Goal: Information Seeking & Learning: Check status

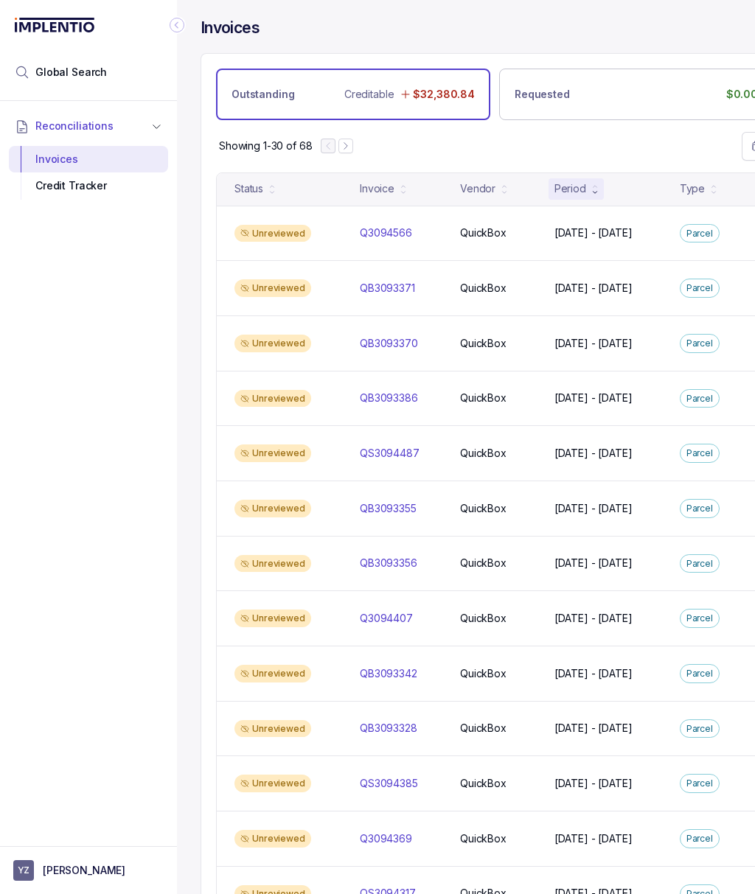
click at [181, 24] on icon "Collapse Icon" at bounding box center [176, 25] width 15 height 15
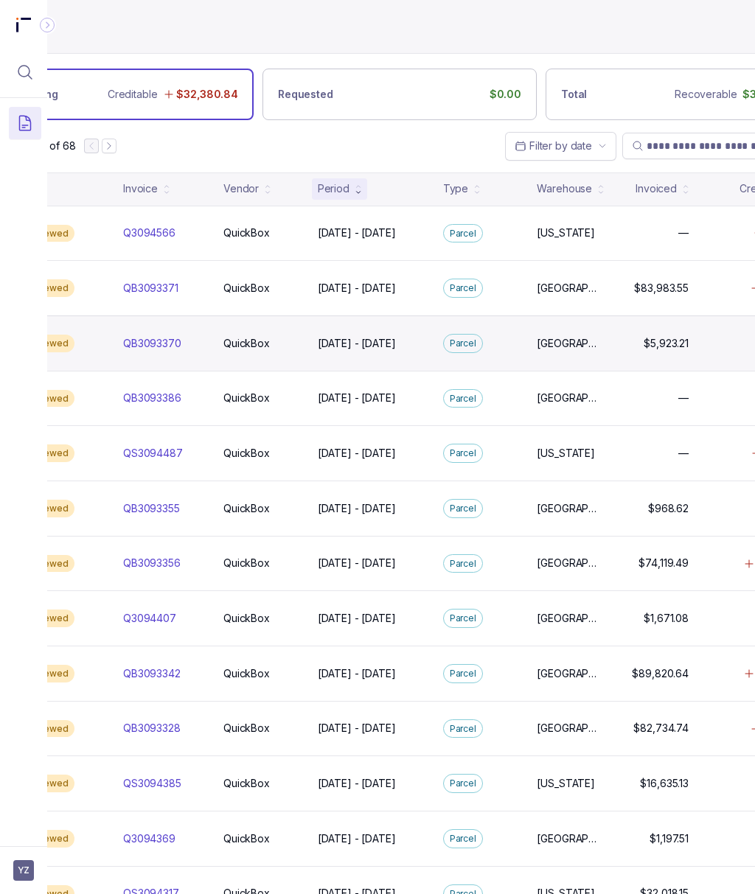
scroll to position [0, 214]
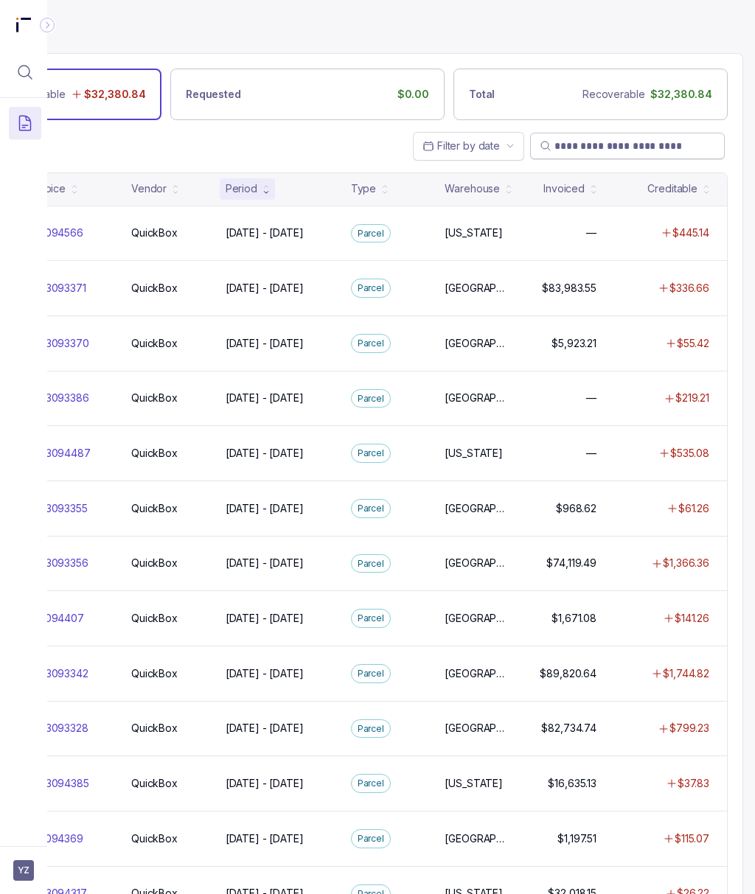
click at [584, 148] on input "search" at bounding box center [634, 146] width 161 height 15
paste input "*********"
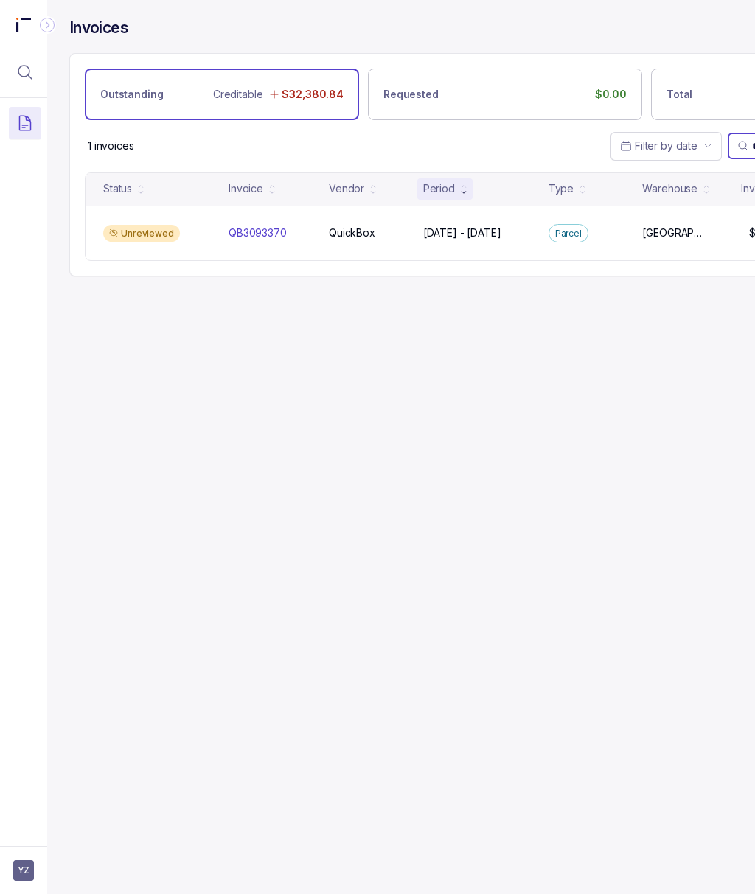
scroll to position [0, 0]
type input "*********"
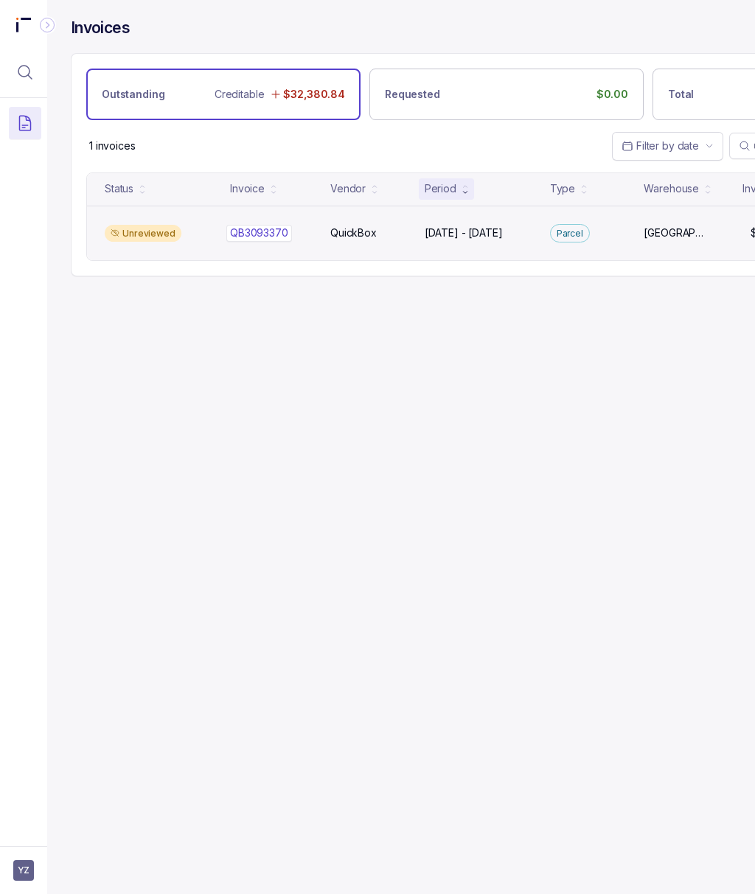
click at [242, 240] on p "QB3093370" at bounding box center [259, 233] width 66 height 16
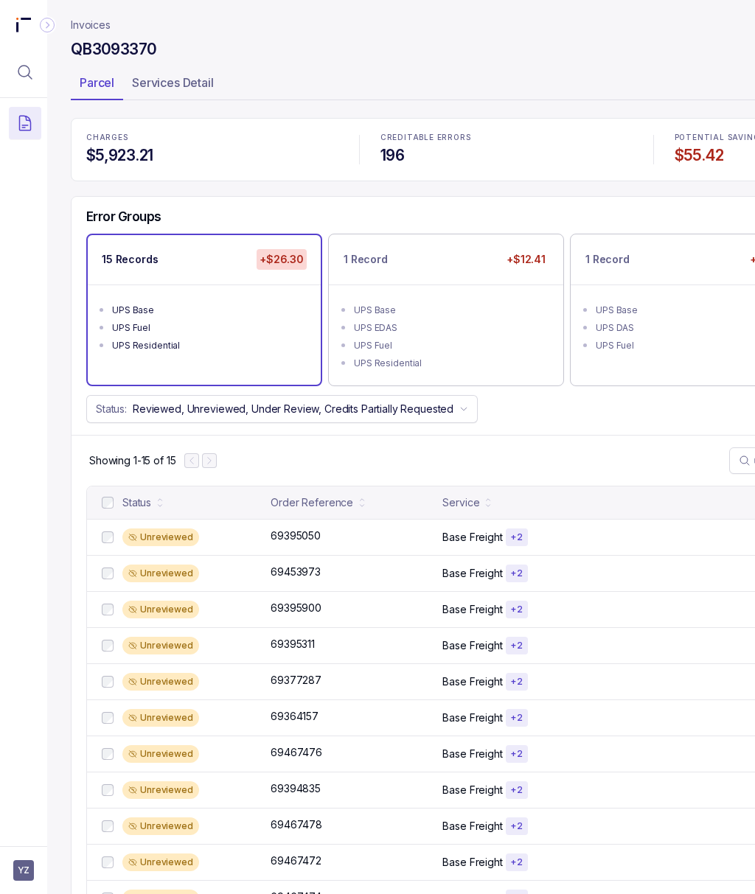
click at [119, 47] on h4 "QB3093370" at bounding box center [113, 49] width 85 height 21
copy h4 "QB3093370"
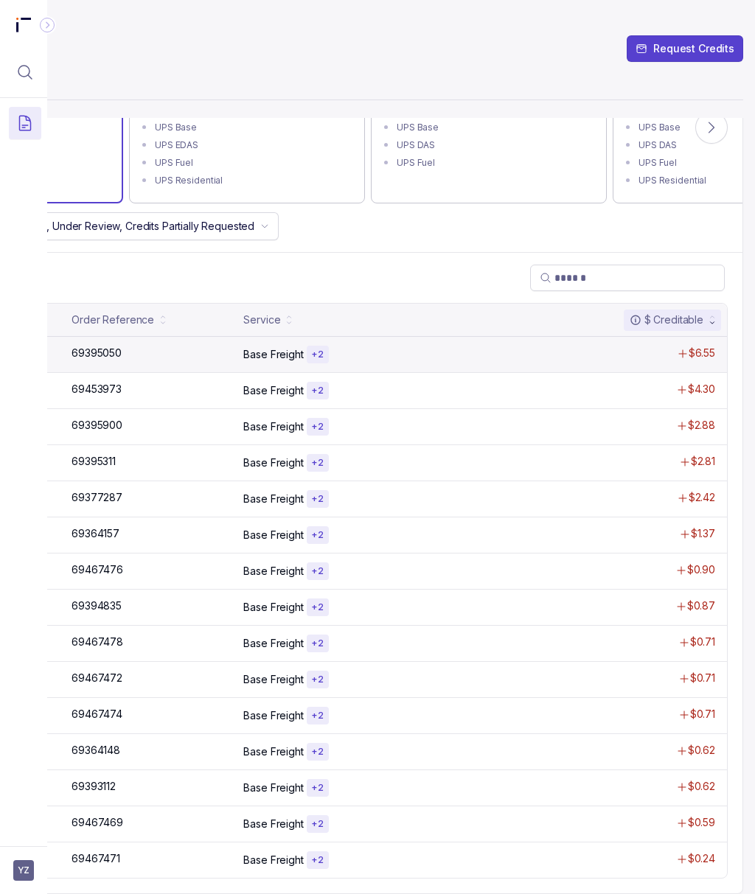
scroll to position [0, 214]
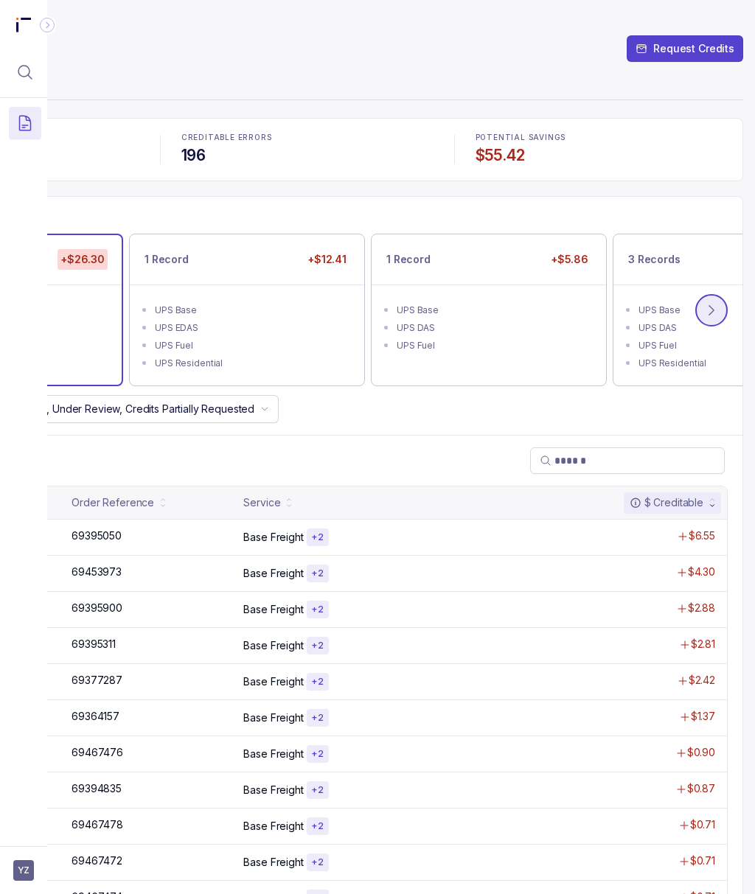
click at [704, 311] on icon at bounding box center [711, 310] width 15 height 15
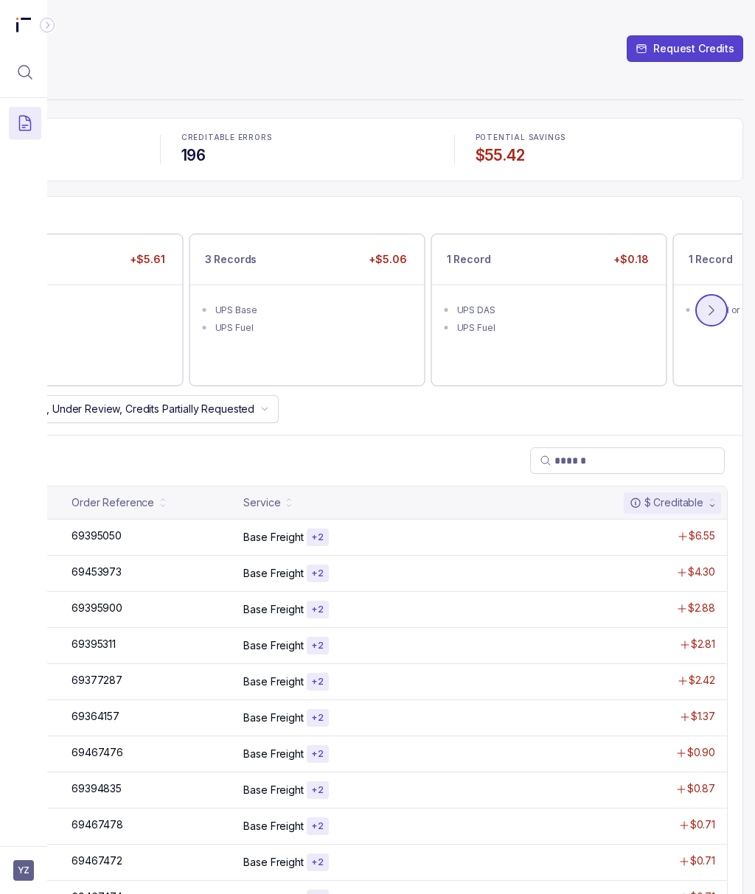
click at [704, 311] on icon at bounding box center [711, 310] width 15 height 15
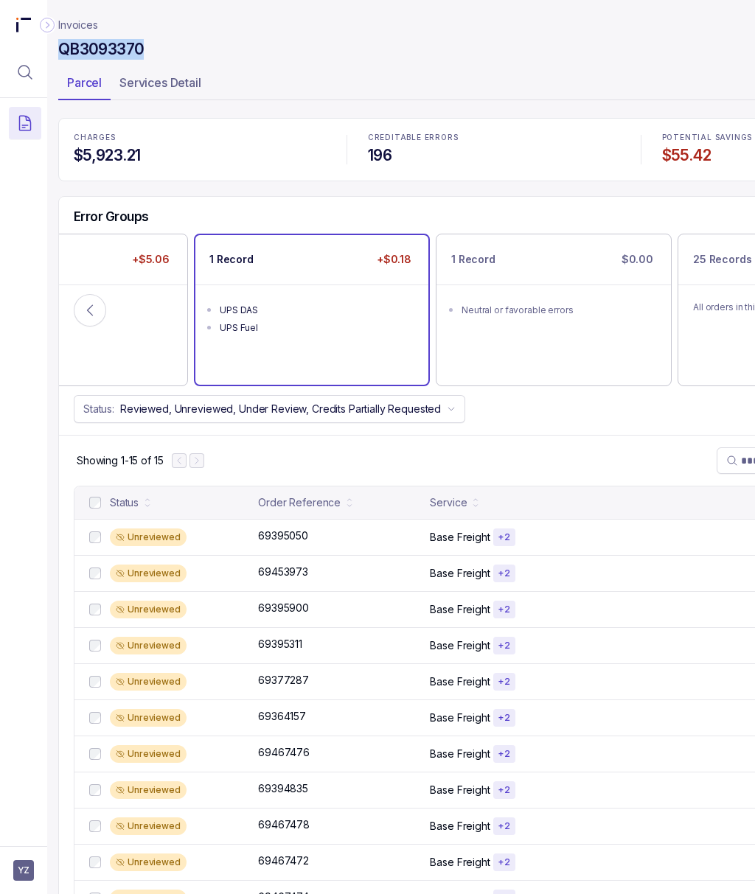
scroll to position [0, 0]
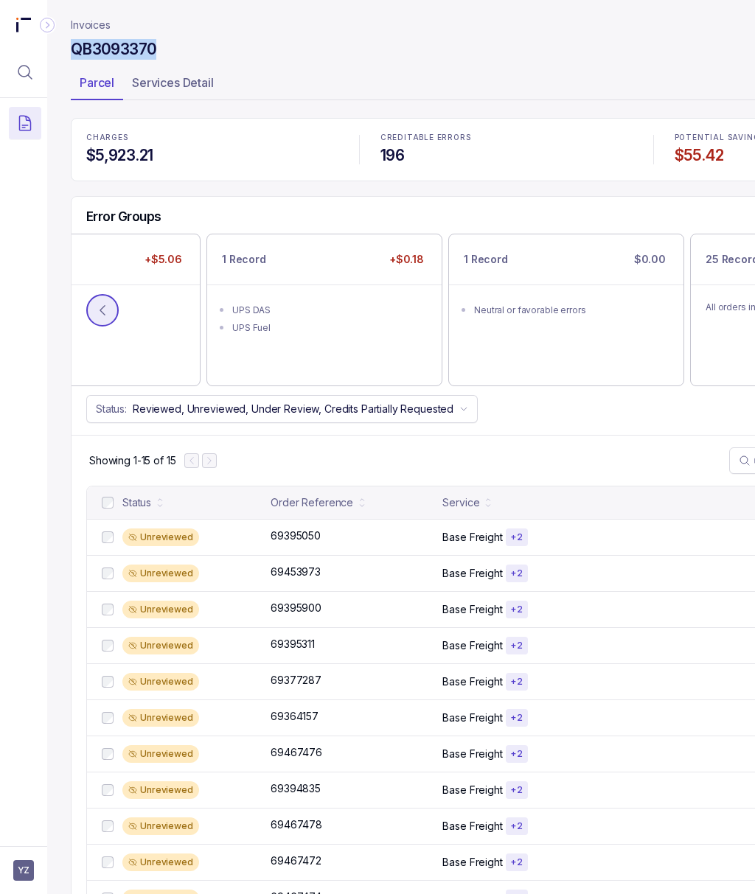
click at [109, 315] on icon at bounding box center [102, 310] width 15 height 15
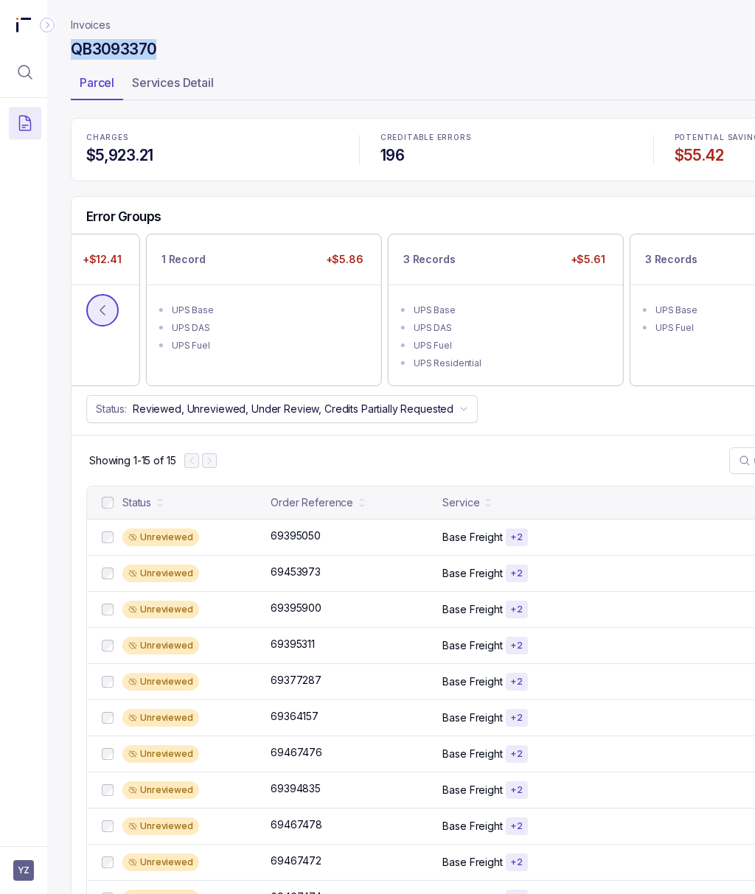
click at [109, 315] on icon at bounding box center [102, 310] width 15 height 15
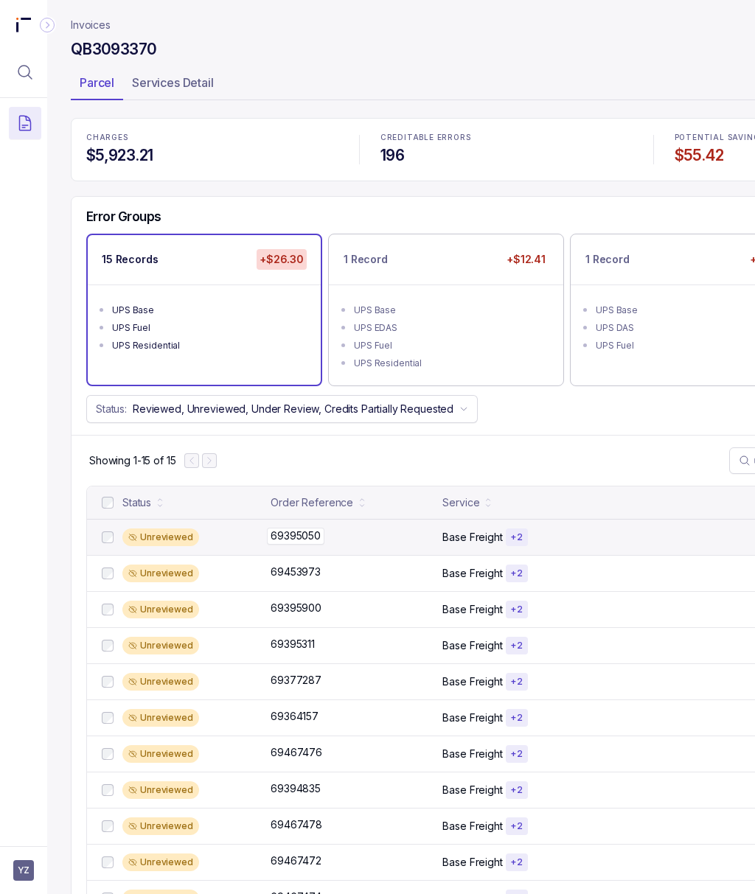
click at [302, 543] on p "69395050" at bounding box center [295, 536] width 57 height 16
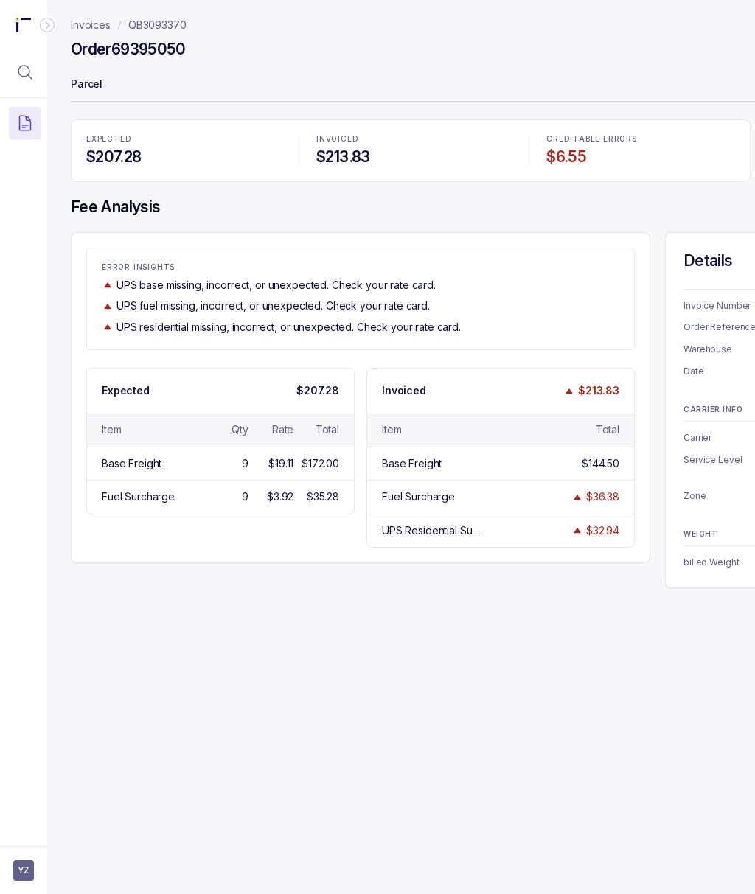
click at [136, 39] on h4 "Order 69395050" at bounding box center [128, 49] width 115 height 21
copy h4 "69395050"
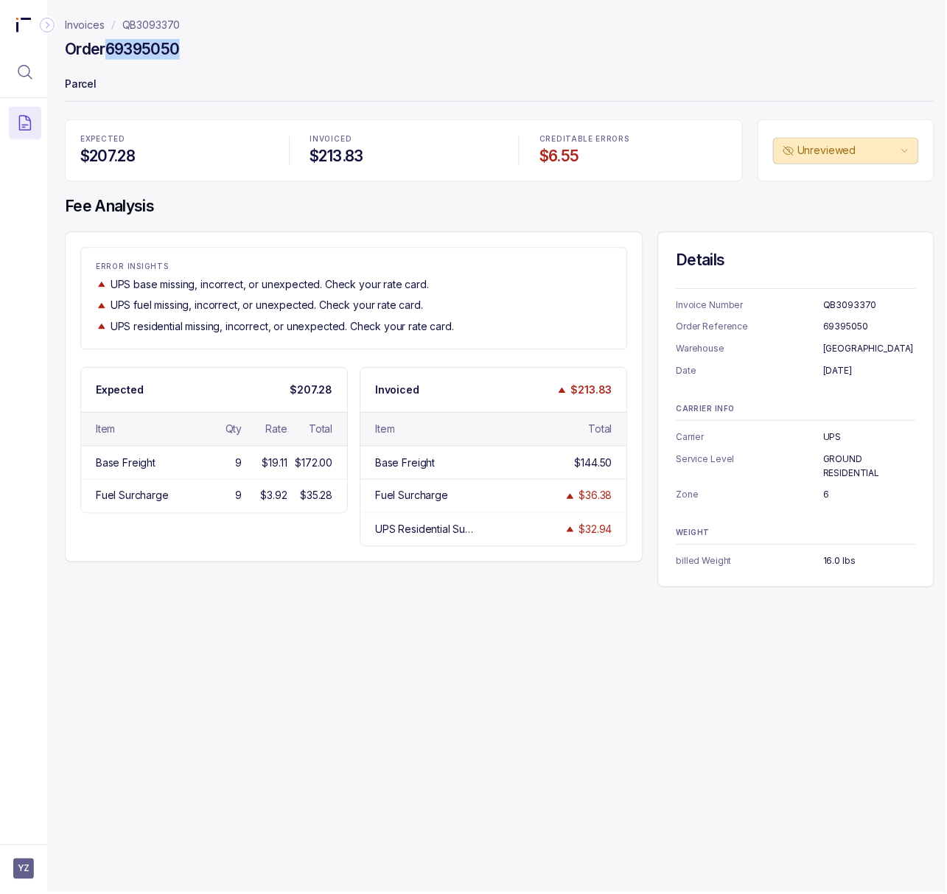
scroll to position [0, 4]
click at [754, 372] on p "[DATE]" at bounding box center [872, 371] width 93 height 15
copy p "[DATE]"
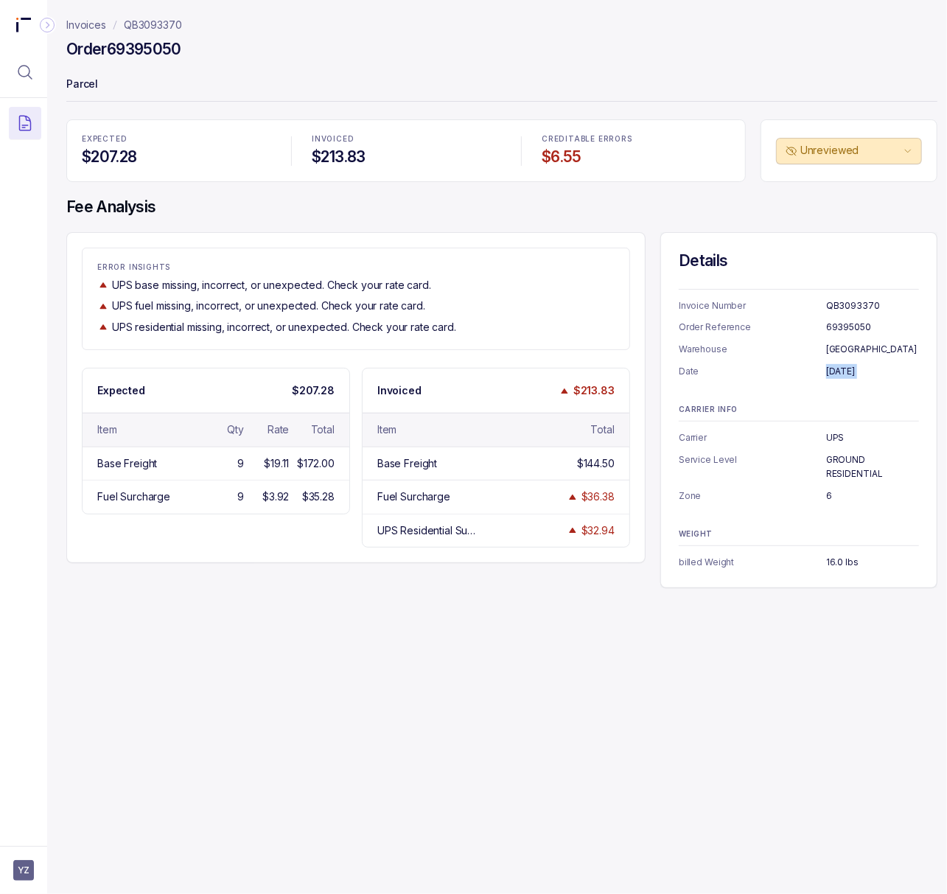
click at [754, 345] on p "[GEOGRAPHIC_DATA]" at bounding box center [872, 349] width 93 height 15
copy p "[GEOGRAPHIC_DATA]"
click at [754, 440] on p "UPS" at bounding box center [872, 437] width 93 height 15
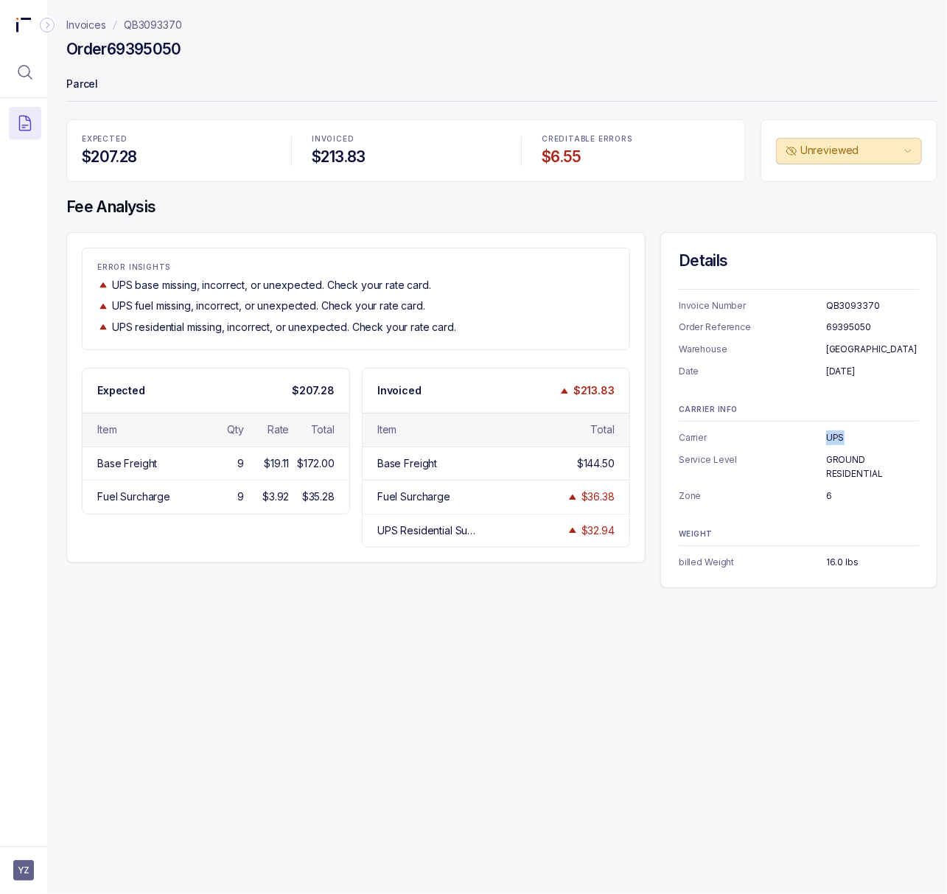
copy p "UPS"
click at [754, 464] on p "GROUND RESIDENTIAL" at bounding box center [872, 466] width 93 height 29
copy p "GROUND RESIDENTIAL"
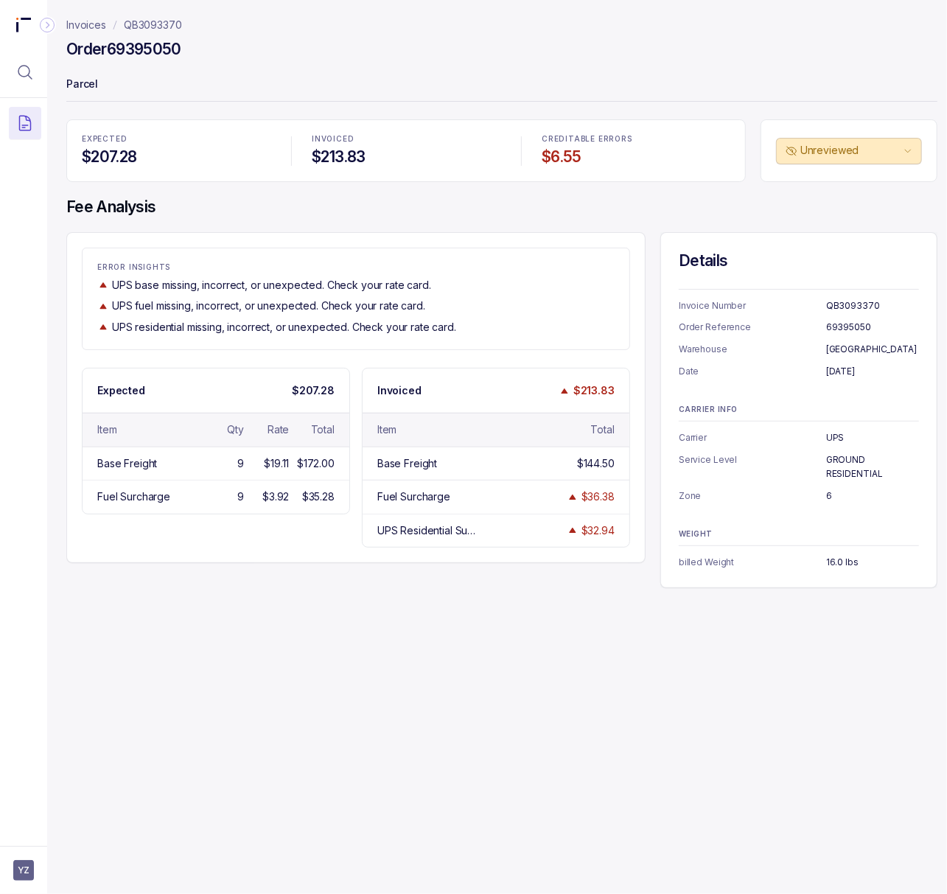
click at [754, 495] on p "6" at bounding box center [872, 496] width 93 height 15
copy p "6"
click at [754, 567] on p "16.0 lbs" at bounding box center [872, 562] width 93 height 15
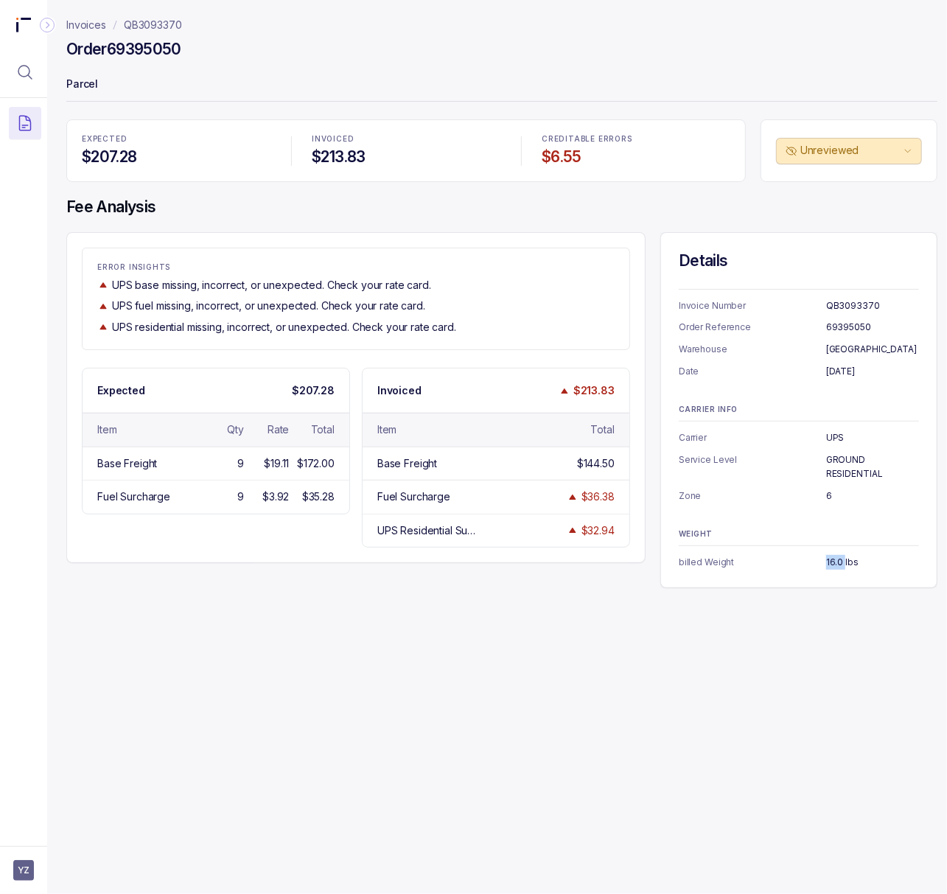
click at [754, 567] on p "16.0 lbs" at bounding box center [872, 562] width 93 height 15
click at [125, 46] on h4 "Order 69395050" at bounding box center [123, 49] width 115 height 21
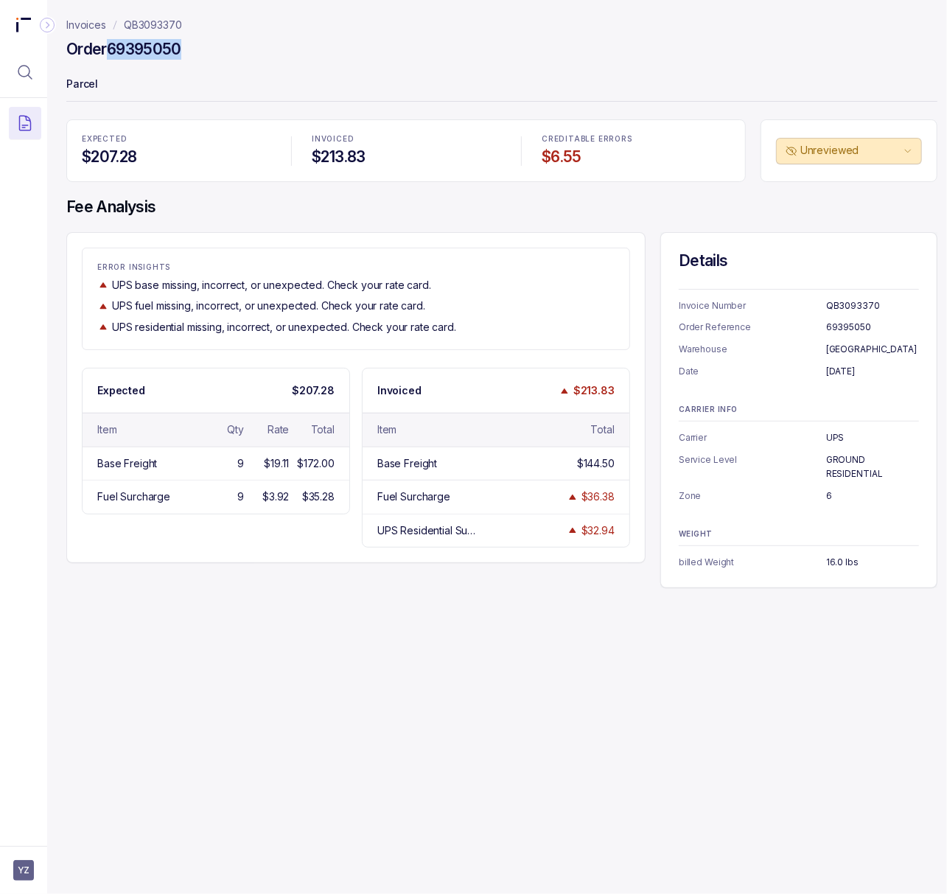
copy h4 "69395050"
drag, startPoint x: 192, startPoint y: 25, endPoint x: 121, endPoint y: 27, distance: 71.5
click at [121, 27] on nav "Invoices QB3093370" at bounding box center [501, 25] width 871 height 15
copy p "QB3093370"
click at [146, 46] on h4 "Order 69395050" at bounding box center [123, 49] width 115 height 21
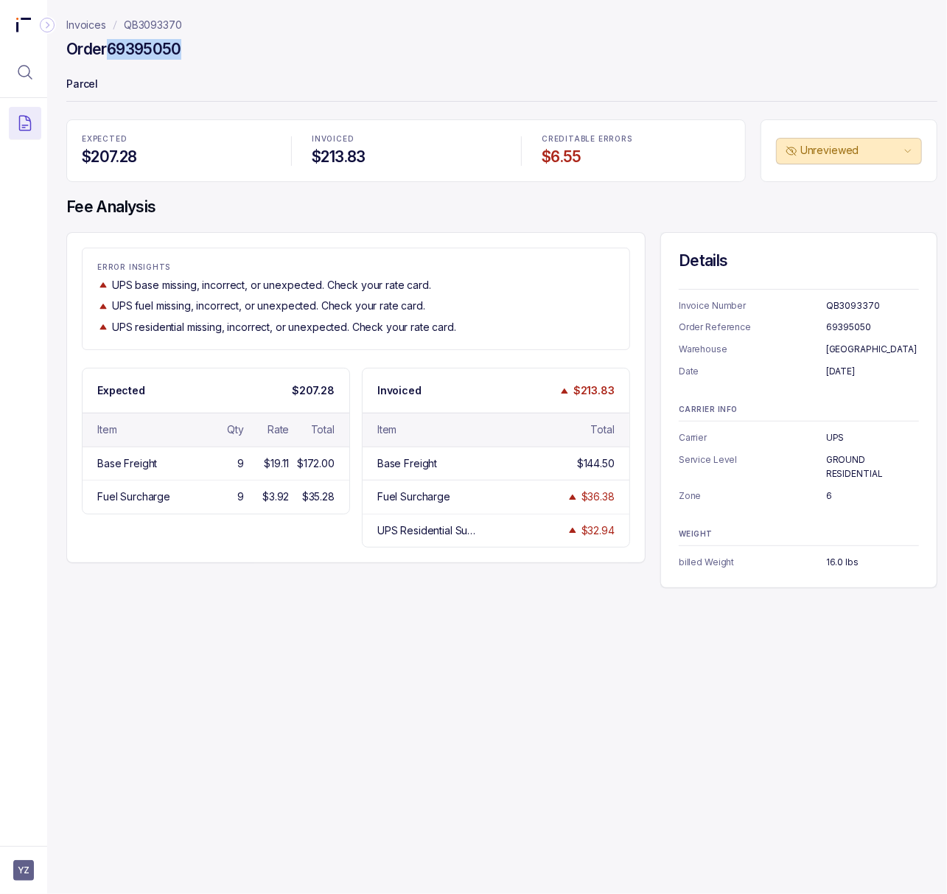
click at [146, 46] on h4 "Order 69395050" at bounding box center [123, 49] width 115 height 21
copy h4 "69395050"
click at [754, 677] on div "Invoices QB3093370 Order 69395050 Parcel EXPECTED $207.28 INVOICED $213.83 CRED…" at bounding box center [496, 447] width 906 height 894
click at [139, 28] on p "QB3093370" at bounding box center [153, 25] width 58 height 15
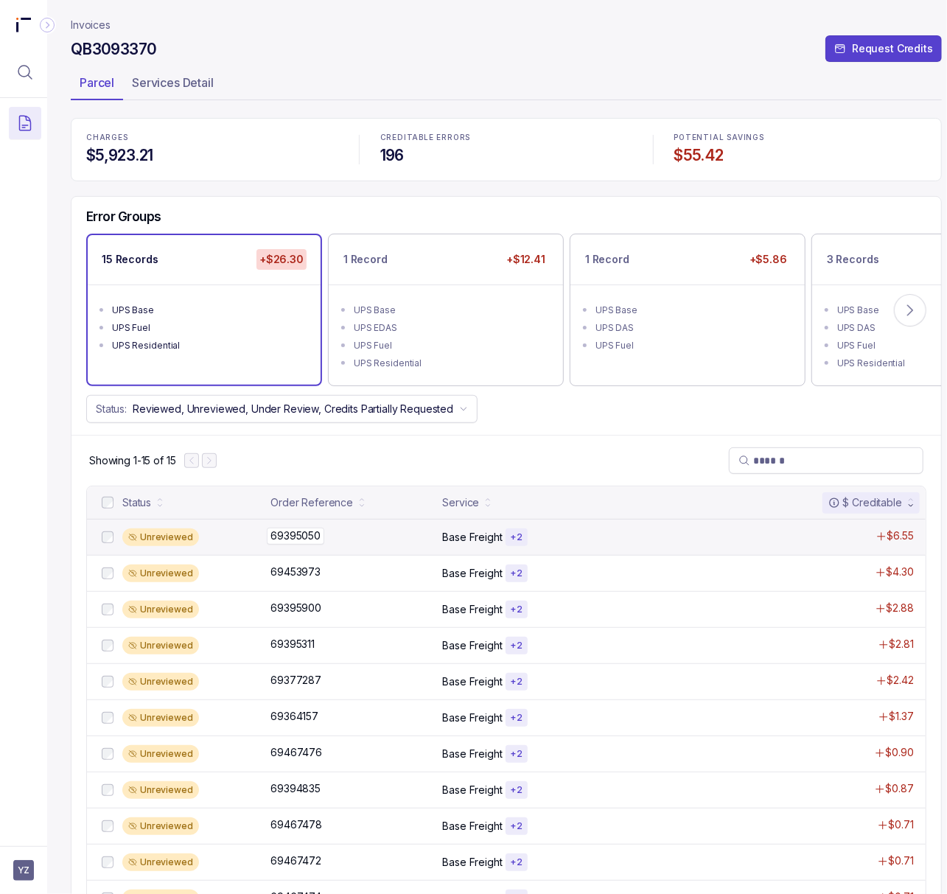
click at [287, 536] on p "69395050" at bounding box center [295, 536] width 57 height 16
click at [307, 538] on p "69395050" at bounding box center [295, 536] width 57 height 16
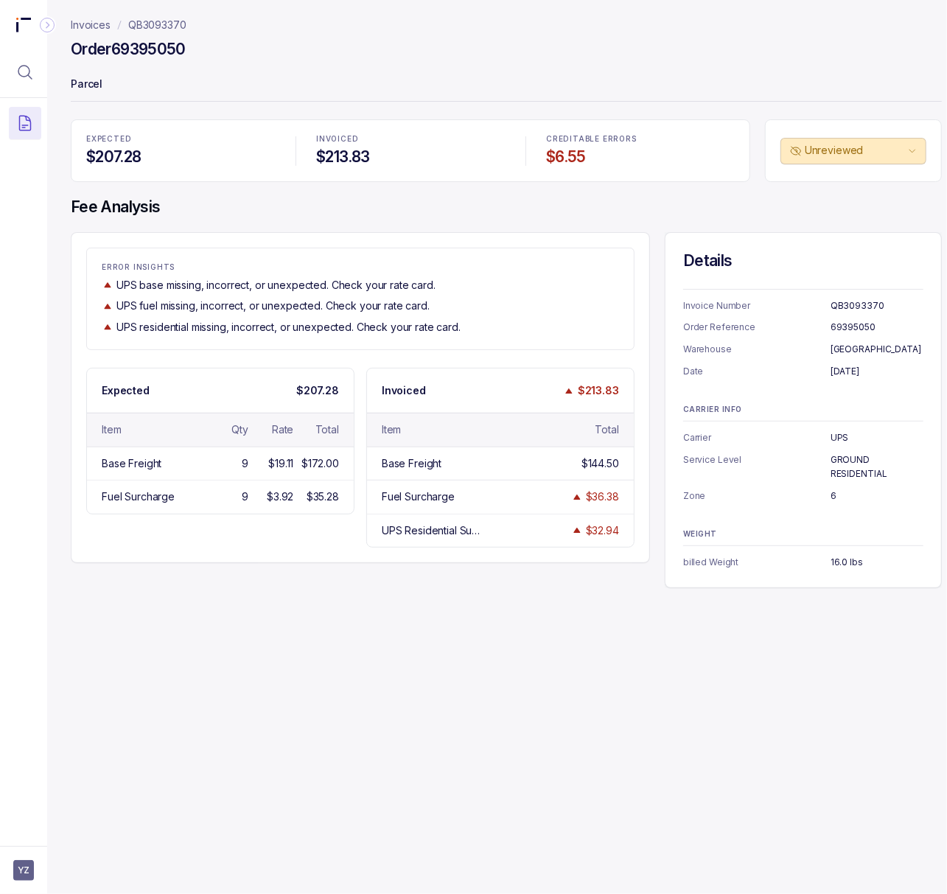
click at [149, 24] on p "QB3093370" at bounding box center [157, 25] width 58 height 15
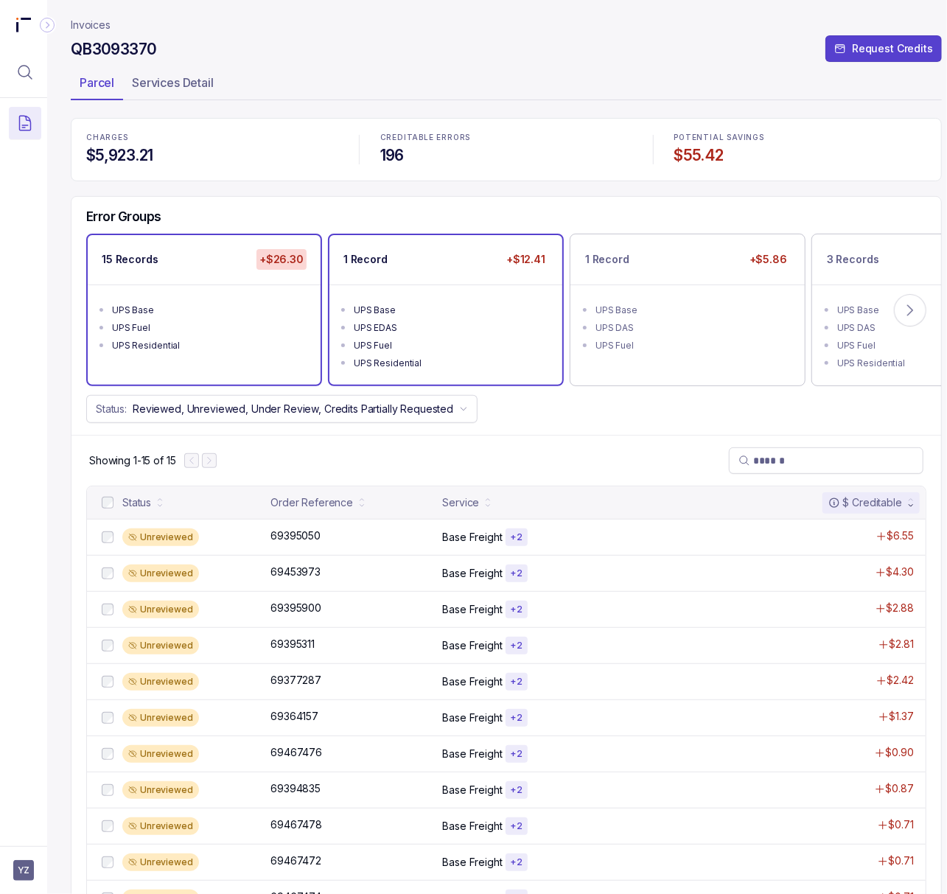
click at [445, 330] on div "UPS EDAS" at bounding box center [450, 328] width 193 height 15
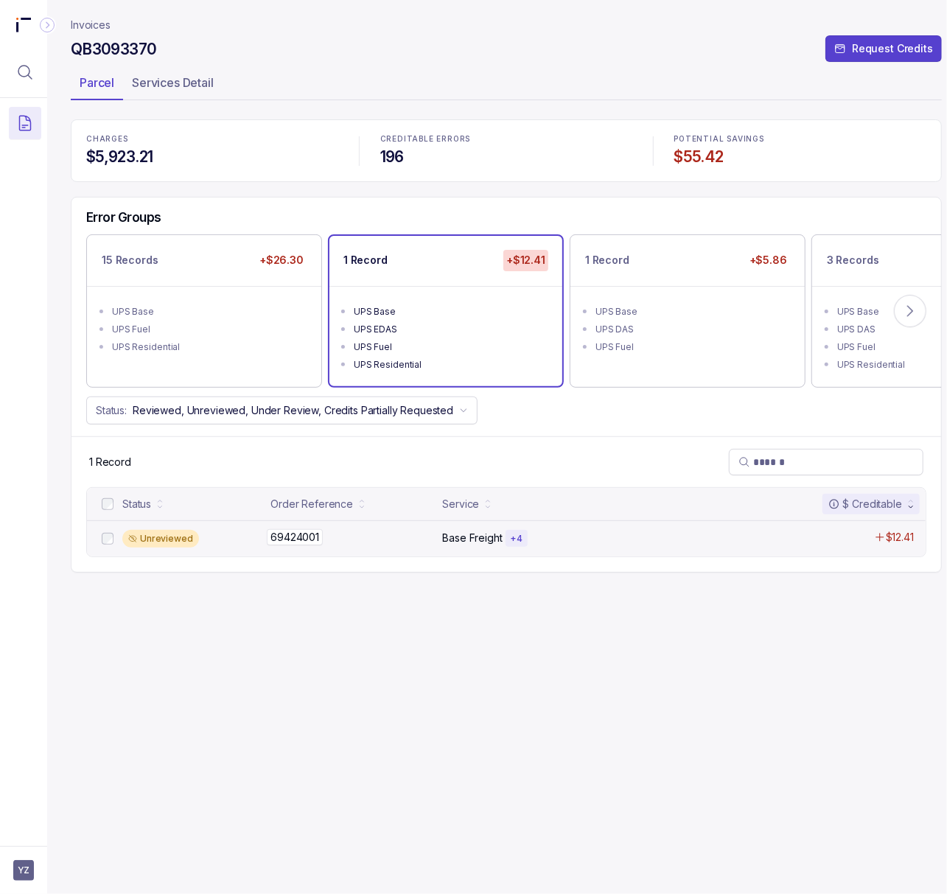
click at [283, 543] on p "69424001" at bounding box center [295, 537] width 56 height 16
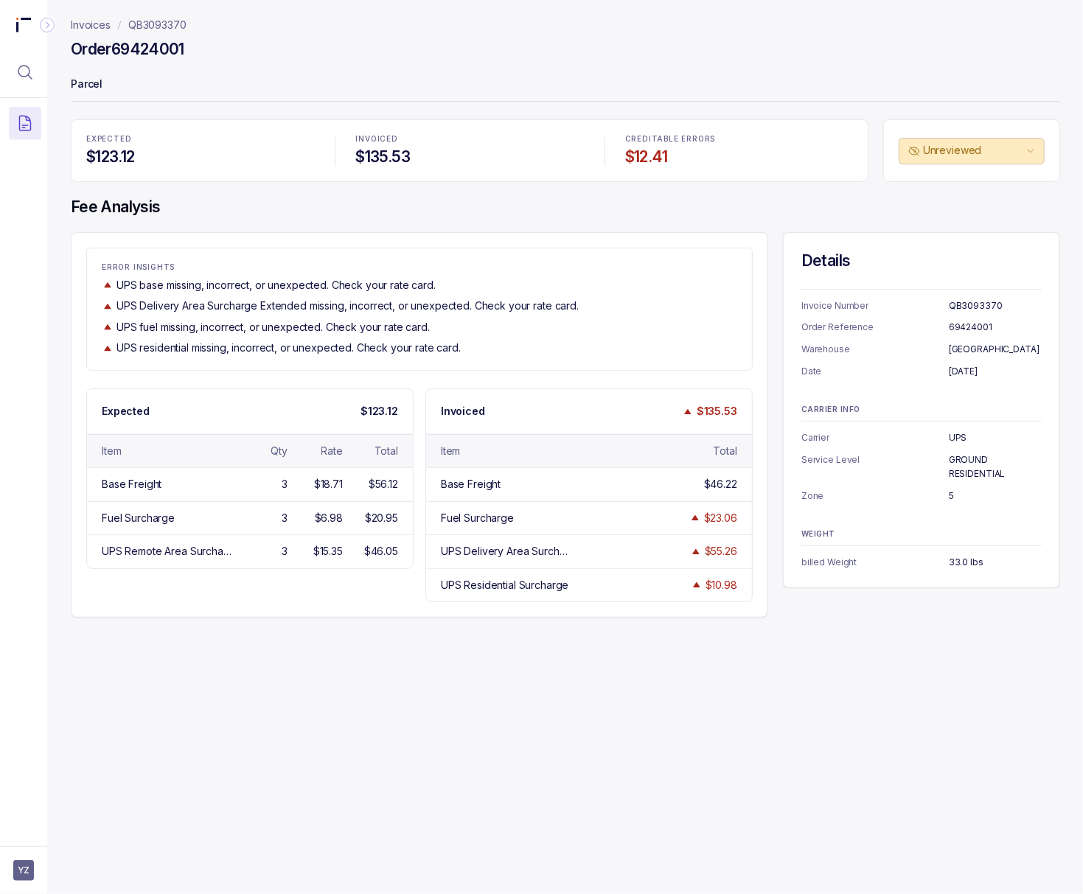
click at [142, 48] on h4 "Order 69424001" at bounding box center [127, 49] width 113 height 21
click at [754, 499] on p "5" at bounding box center [994, 496] width 93 height 15
click at [754, 500] on p "5" at bounding box center [994, 496] width 93 height 15
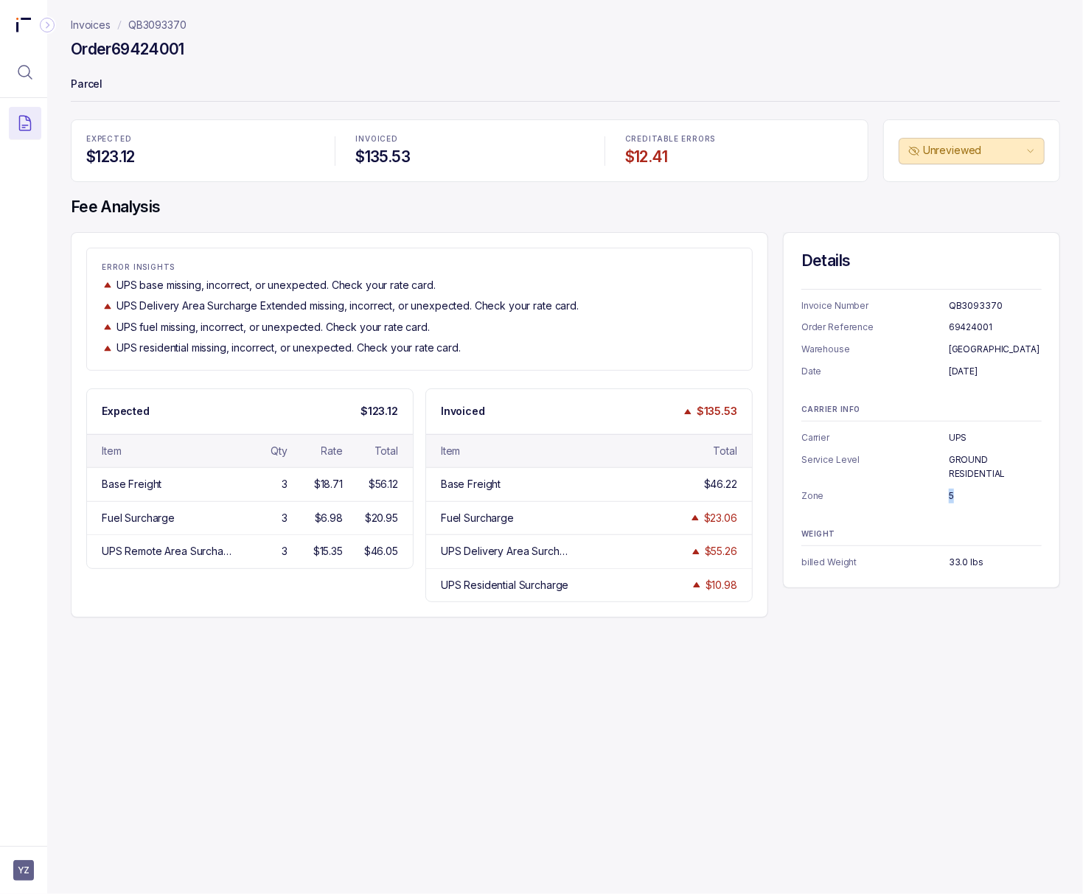
click at [754, 500] on p "5" at bounding box center [994, 496] width 93 height 15
click at [154, 22] on p "QB3093370" at bounding box center [157, 25] width 58 height 15
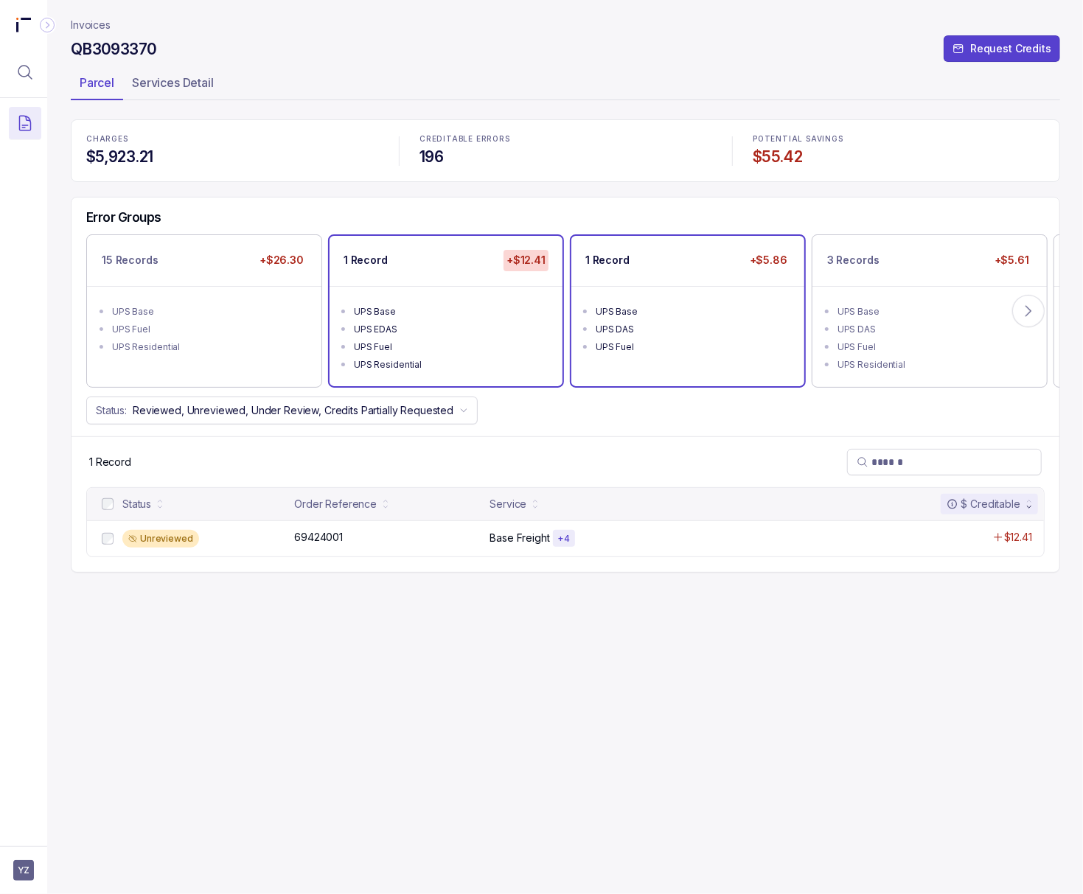
click at [712, 357] on ul "UPS Base UPS DAS UPS Fuel" at bounding box center [687, 327] width 233 height 83
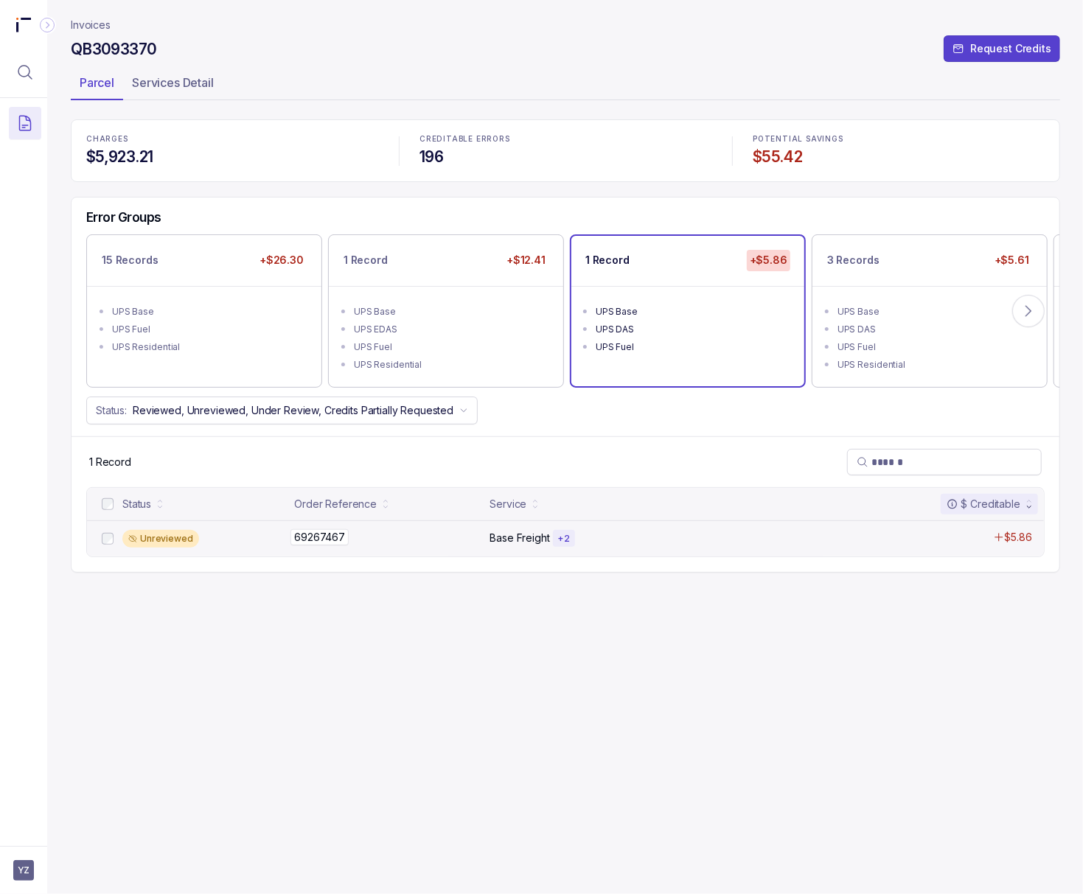
click at [335, 545] on p "69267467" at bounding box center [319, 537] width 58 height 16
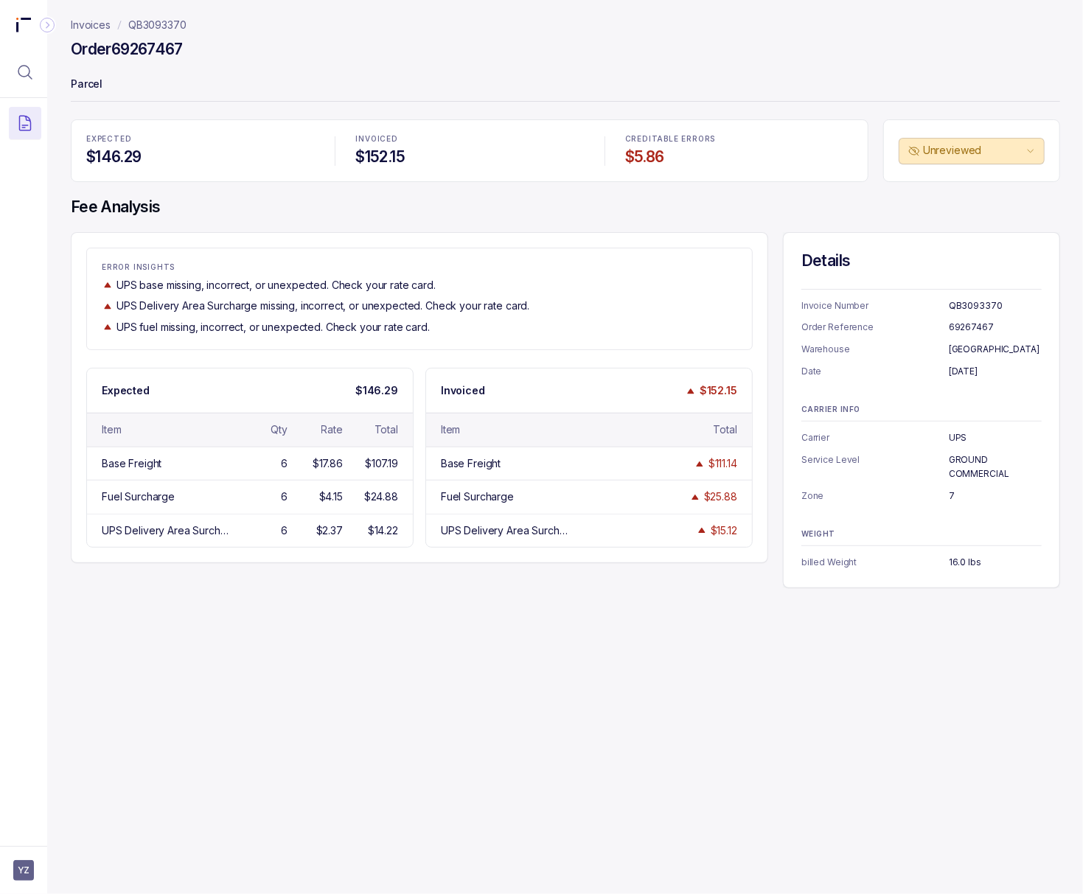
click at [155, 46] on h4 "Order 69267467" at bounding box center [127, 49] width 112 height 21
click at [754, 372] on p "[DATE]" at bounding box center [994, 371] width 93 height 15
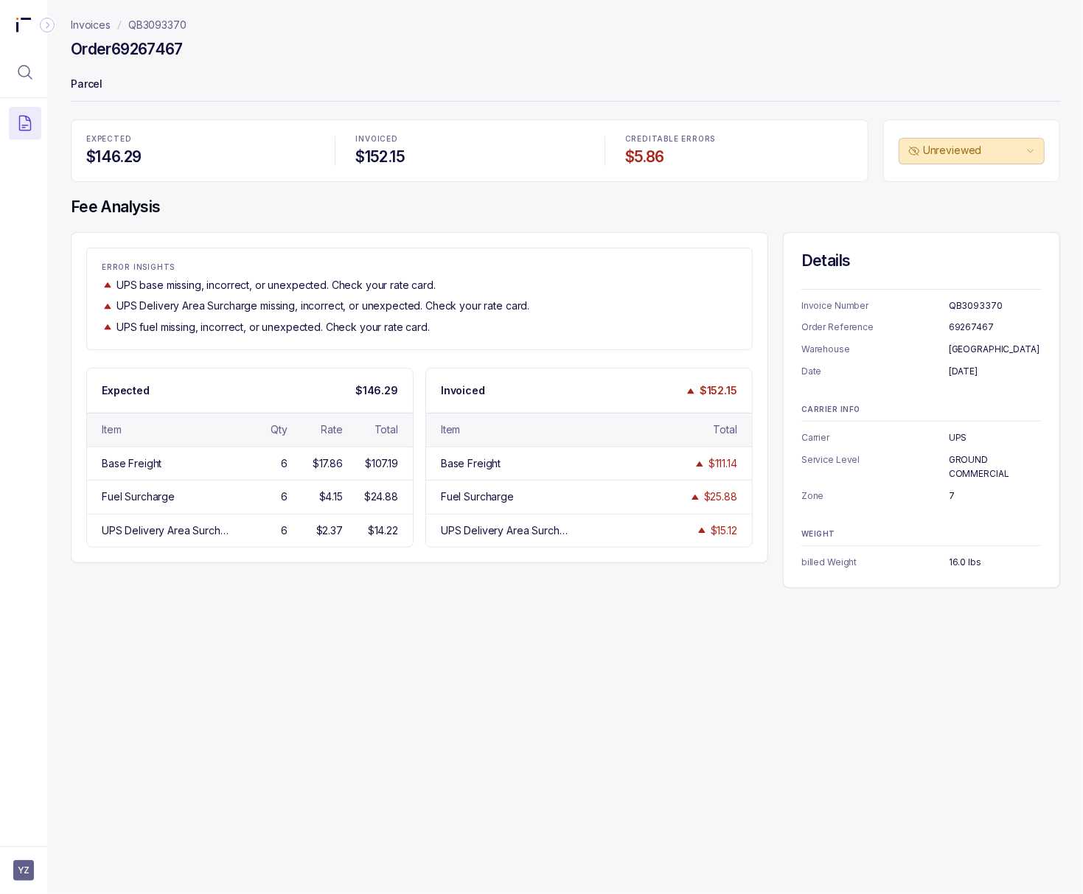
click at [754, 464] on p "GROUND COMMERCIAL" at bounding box center [994, 466] width 93 height 29
click at [754, 496] on p "7" at bounding box center [994, 496] width 93 height 15
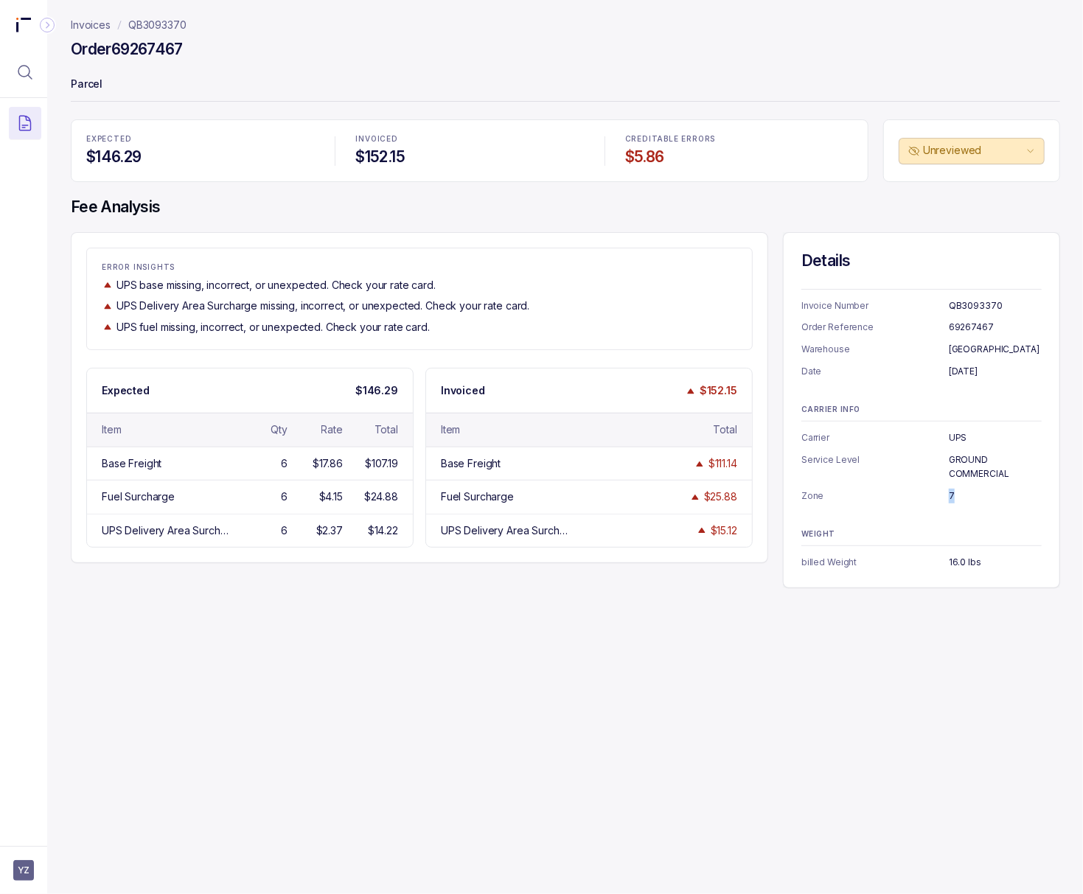
click at [162, 46] on h4 "Order 69267467" at bounding box center [127, 49] width 112 height 21
click at [754, 564] on p "16.0 lbs" at bounding box center [994, 562] width 93 height 15
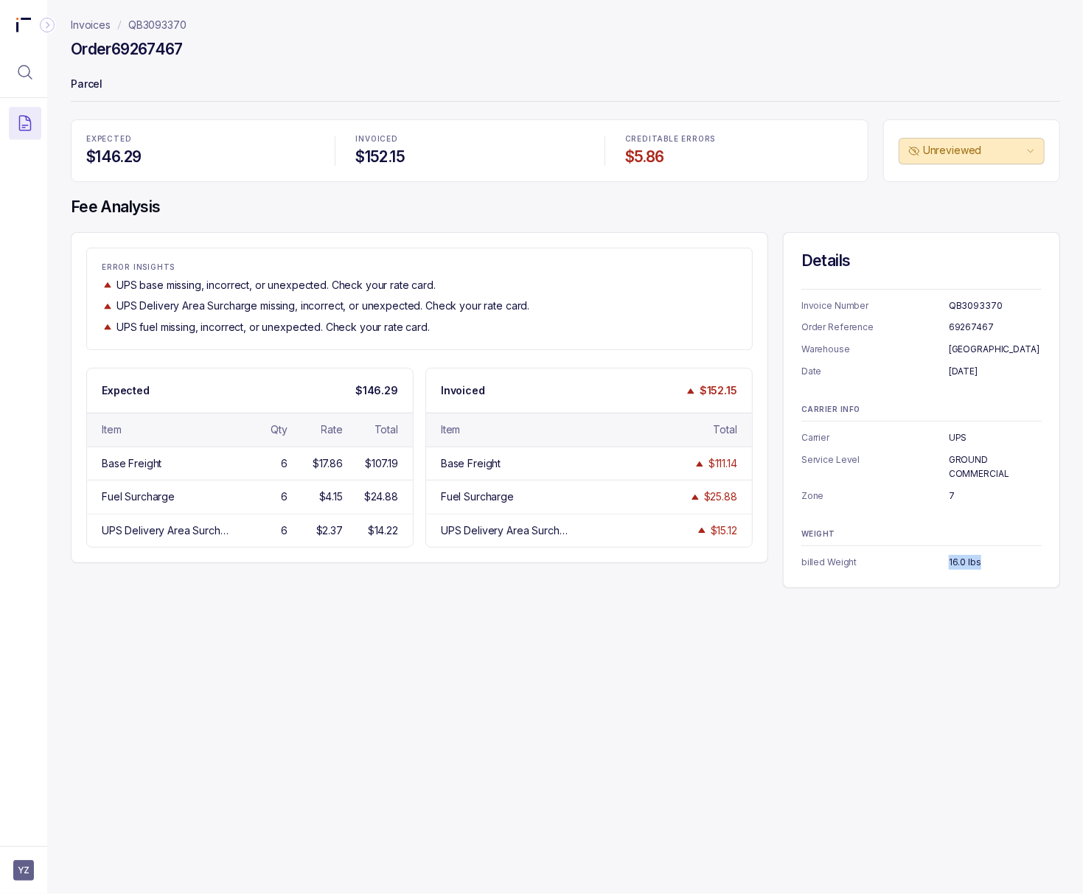
click at [142, 24] on p "QB3093370" at bounding box center [157, 25] width 58 height 15
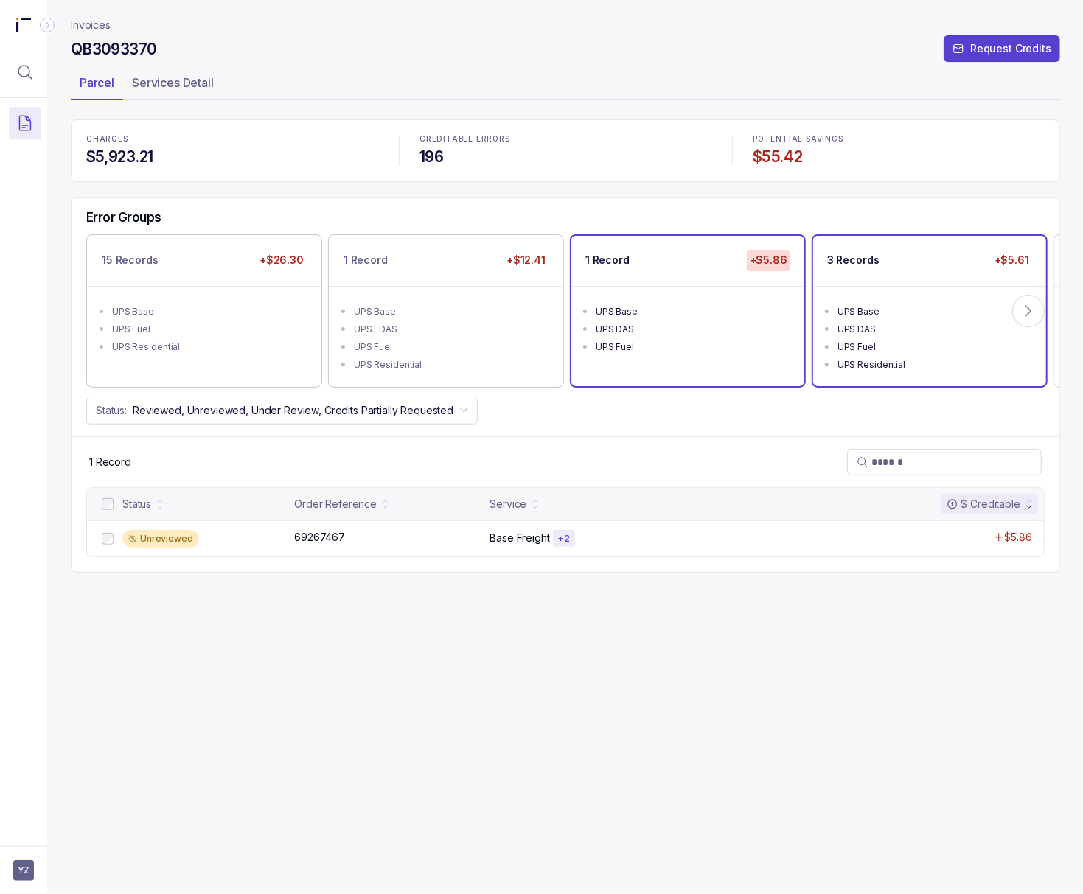
click at [754, 338] on li "UPS Fuel" at bounding box center [939, 346] width 205 height 18
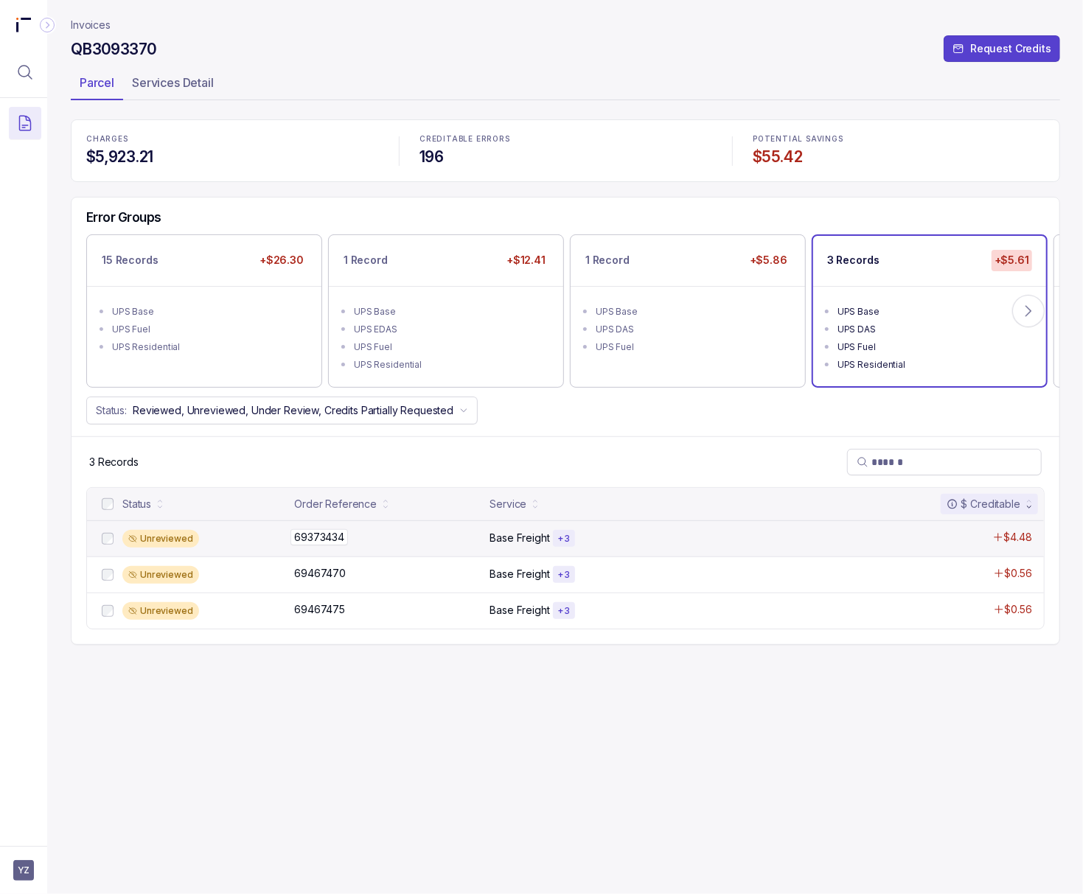
click at [328, 540] on p "69373434" at bounding box center [318, 537] width 57 height 16
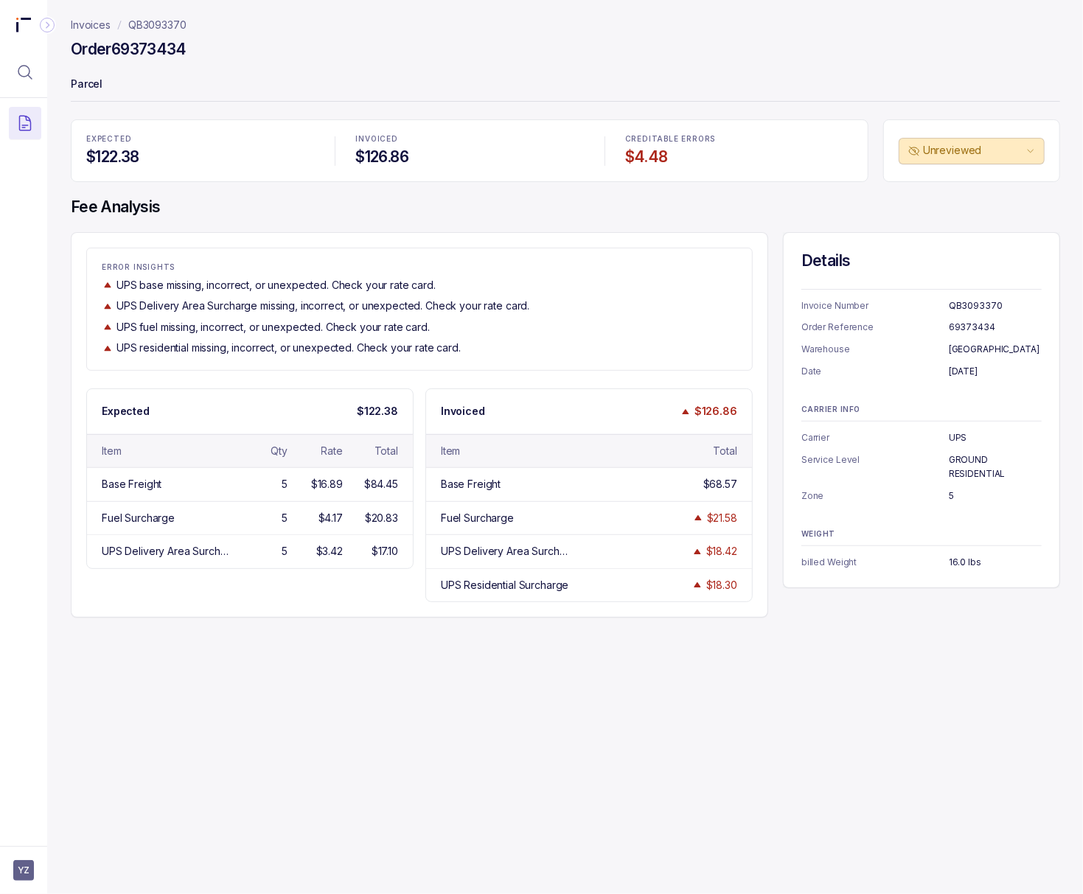
click at [159, 40] on h4 "Order 69373434" at bounding box center [129, 49] width 116 height 21
click at [754, 372] on p "[DATE]" at bounding box center [994, 371] width 93 height 15
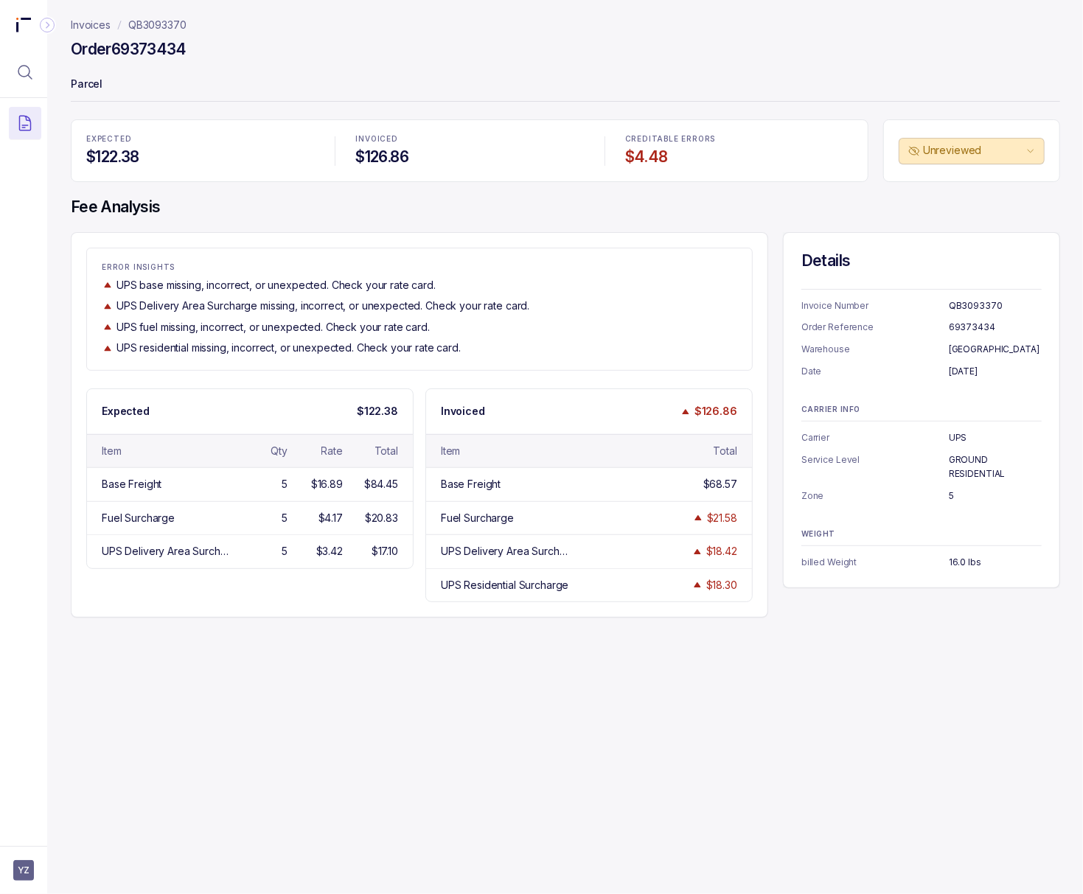
click at [754, 476] on p "GROUND RESIDENTIAL" at bounding box center [994, 466] width 93 height 29
click at [754, 495] on p "5" at bounding box center [994, 496] width 93 height 15
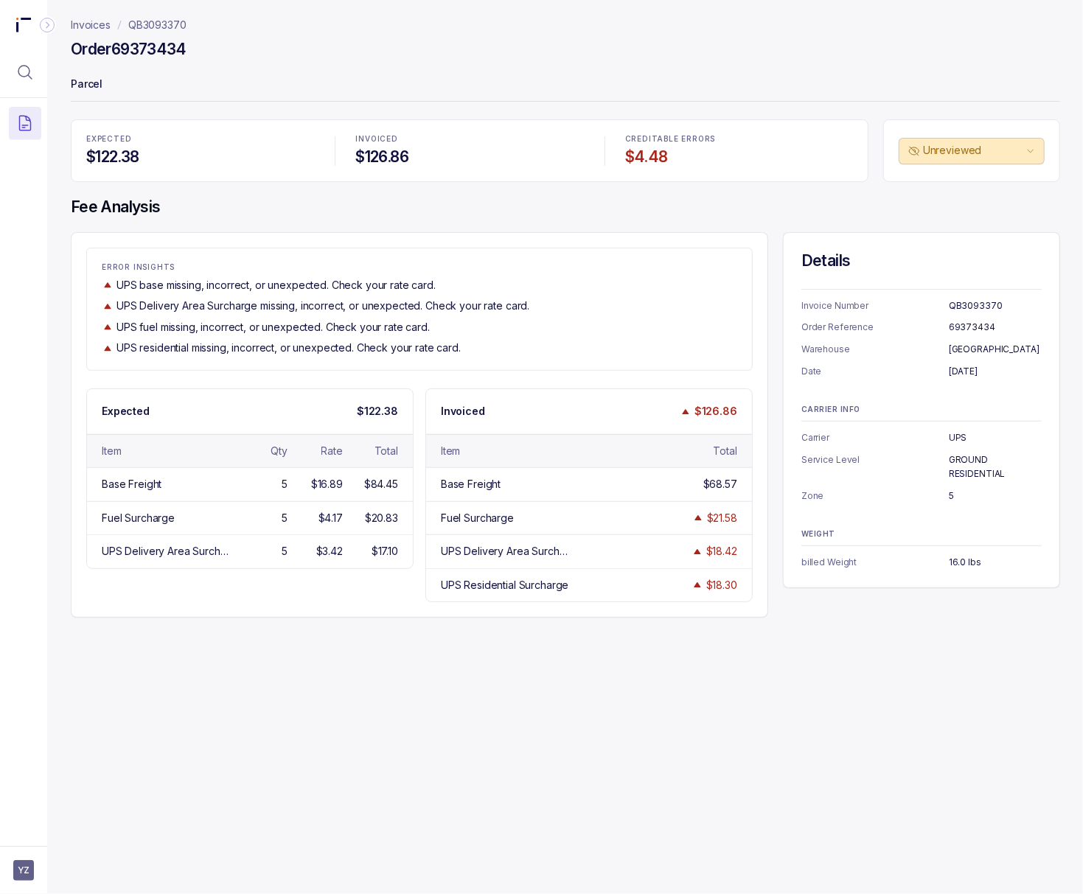
click at [163, 52] on h4 "Order 69373434" at bounding box center [129, 49] width 116 height 21
click at [754, 563] on p "16.0 lbs" at bounding box center [994, 562] width 93 height 15
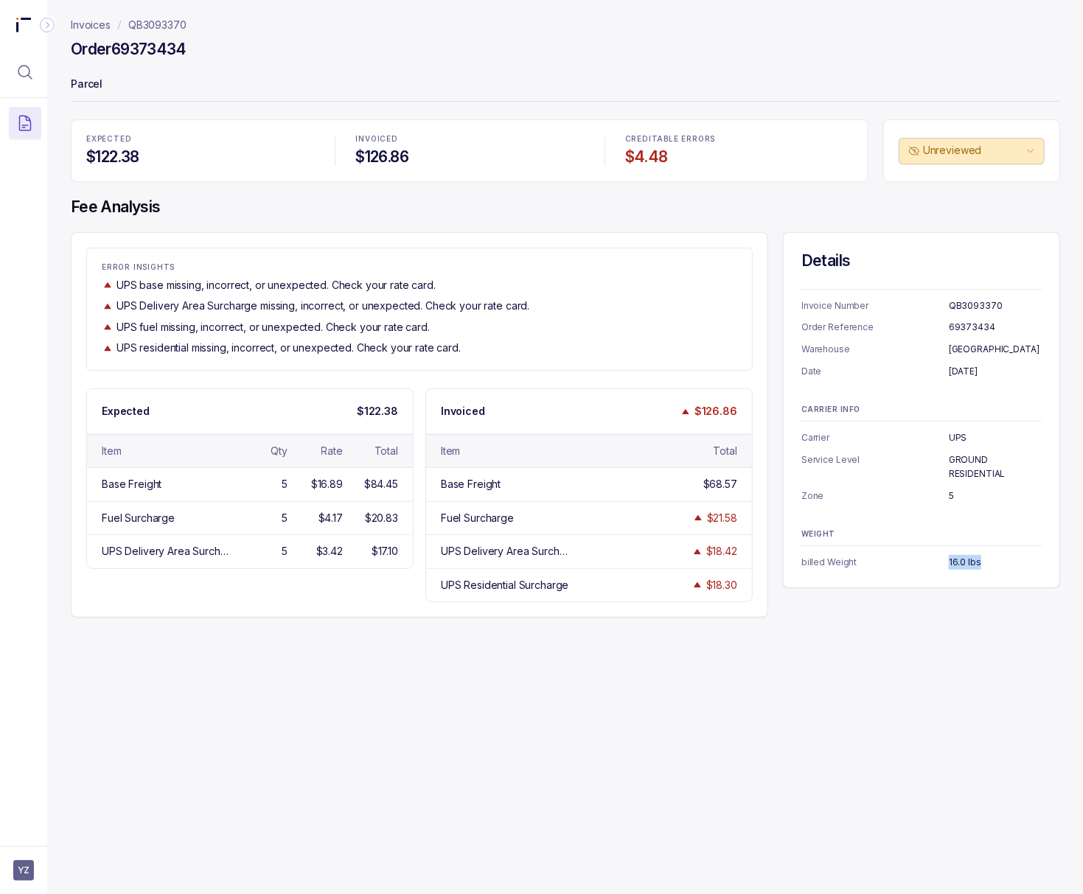
click at [618, 214] on h4 "Fee Analysis" at bounding box center [565, 207] width 989 height 21
click at [175, 21] on p "QB3093370" at bounding box center [157, 25] width 58 height 15
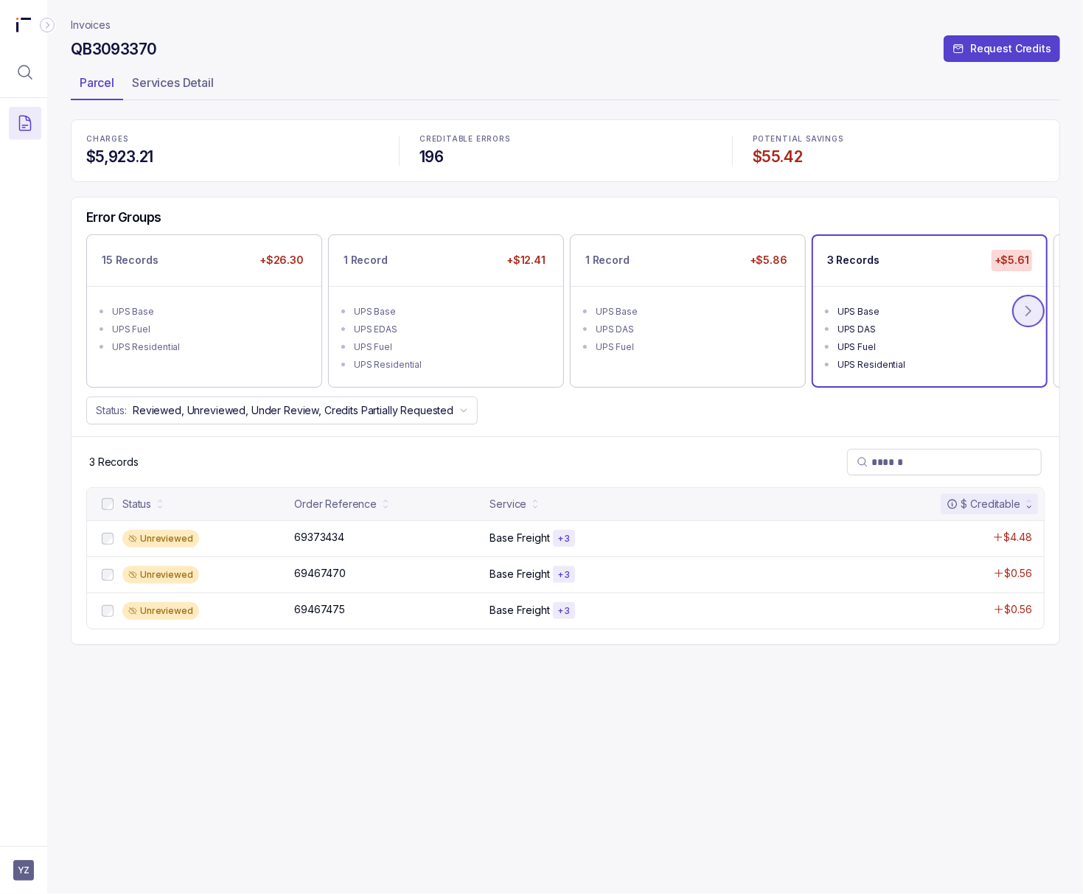
click at [754, 312] on button at bounding box center [1028, 311] width 32 height 32
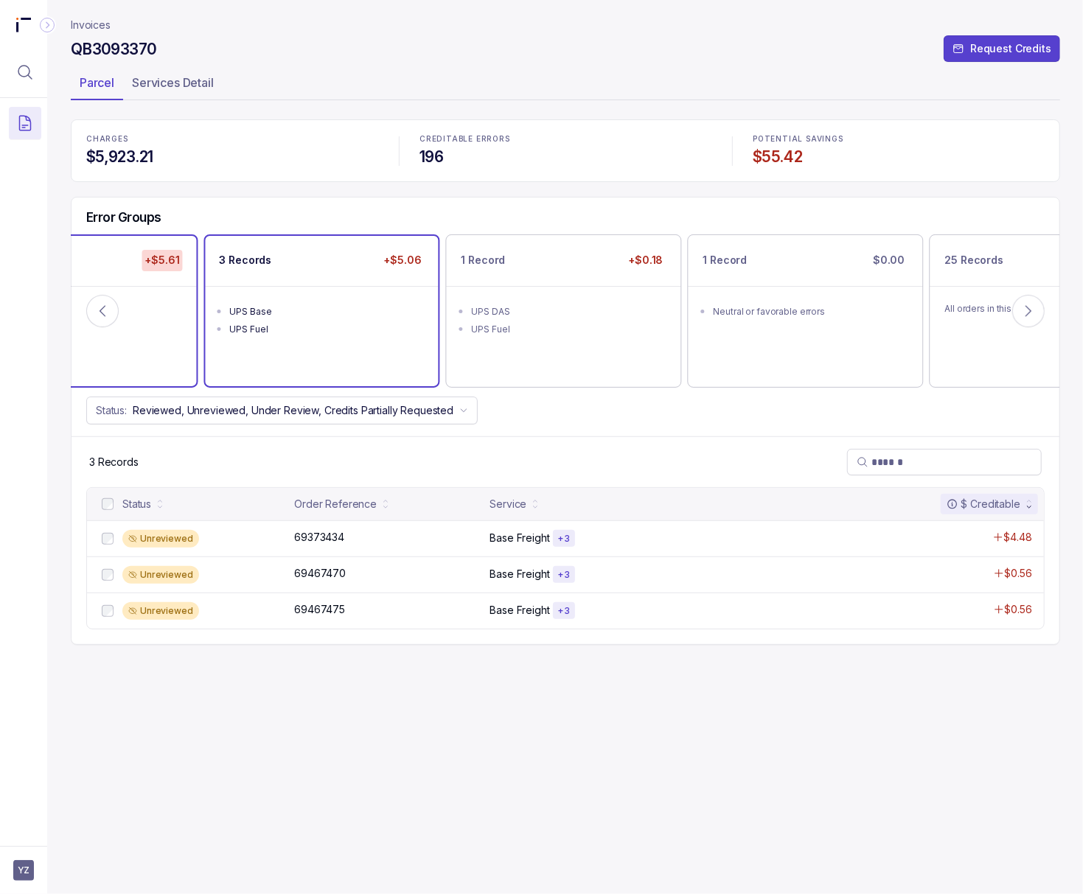
click at [363, 351] on ul "UPS Base UPS Fuel" at bounding box center [322, 318] width 233 height 65
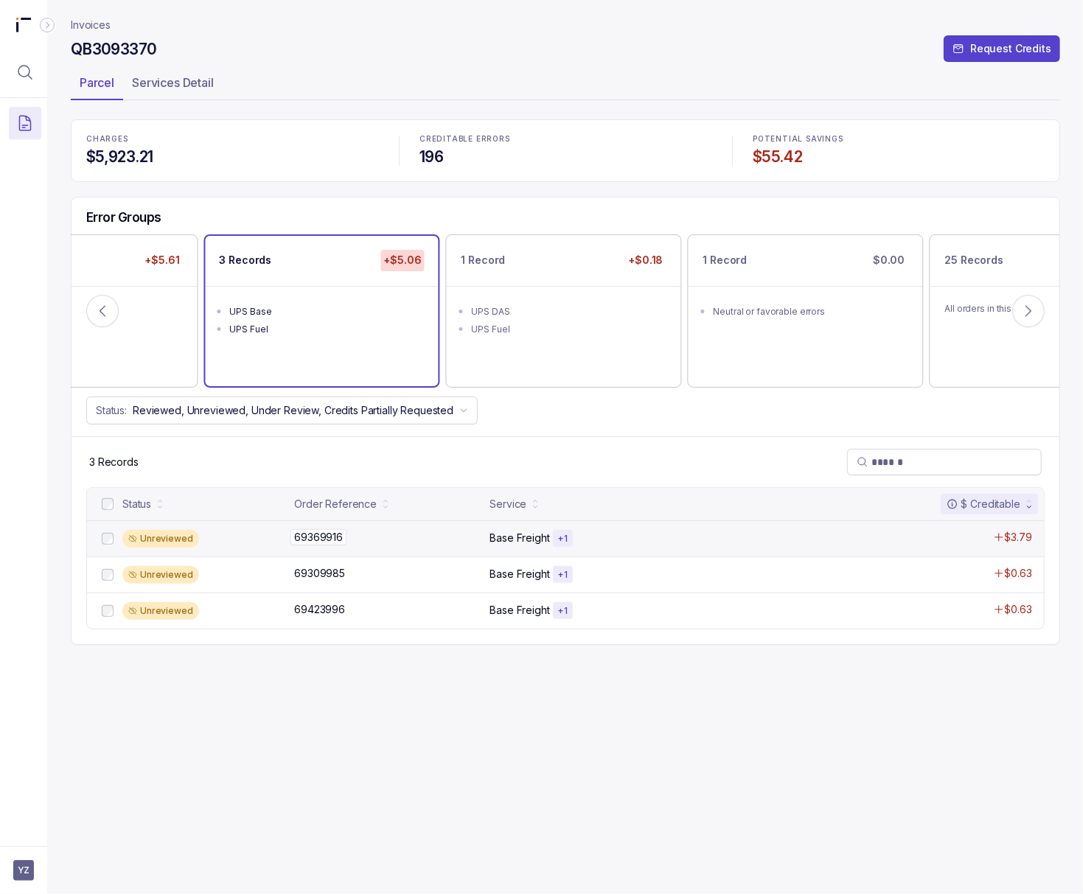
click at [320, 537] on p "69369916" at bounding box center [318, 537] width 56 height 16
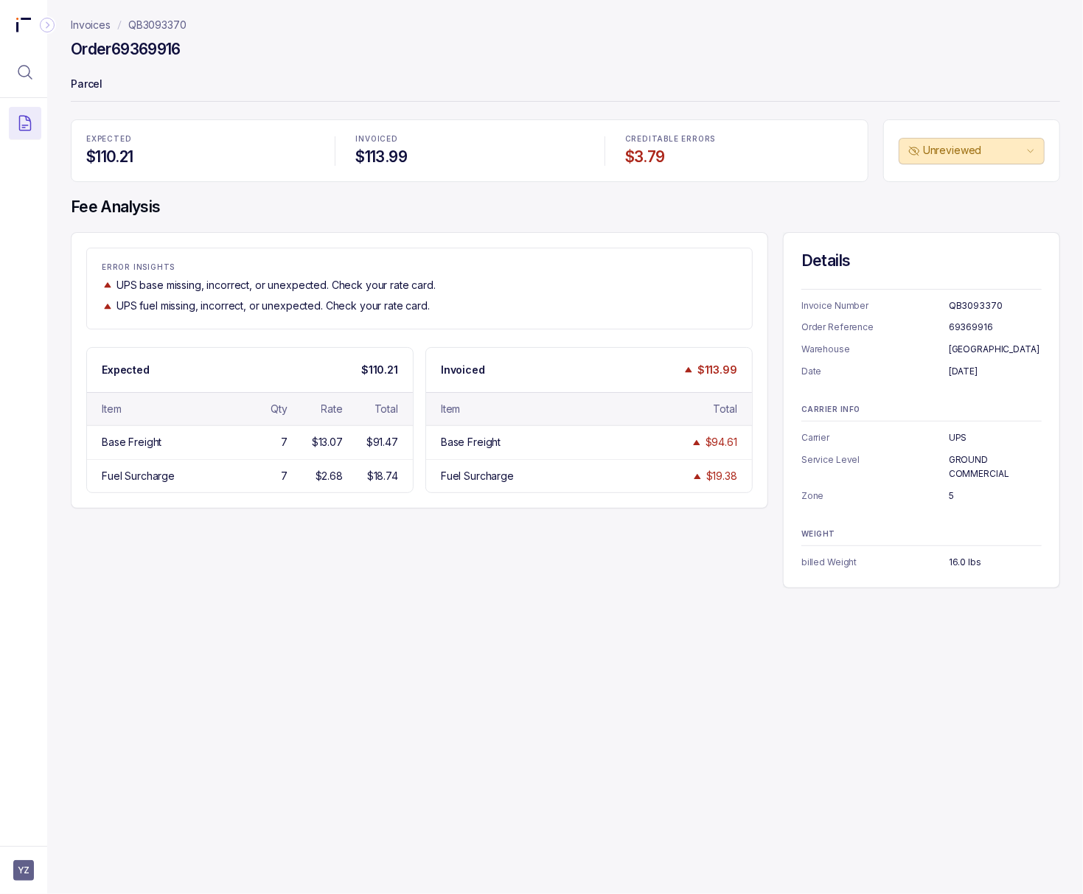
click at [168, 48] on h4 "Order 69369916" at bounding box center [126, 49] width 110 height 21
click at [754, 372] on p "[DATE]" at bounding box center [994, 371] width 93 height 15
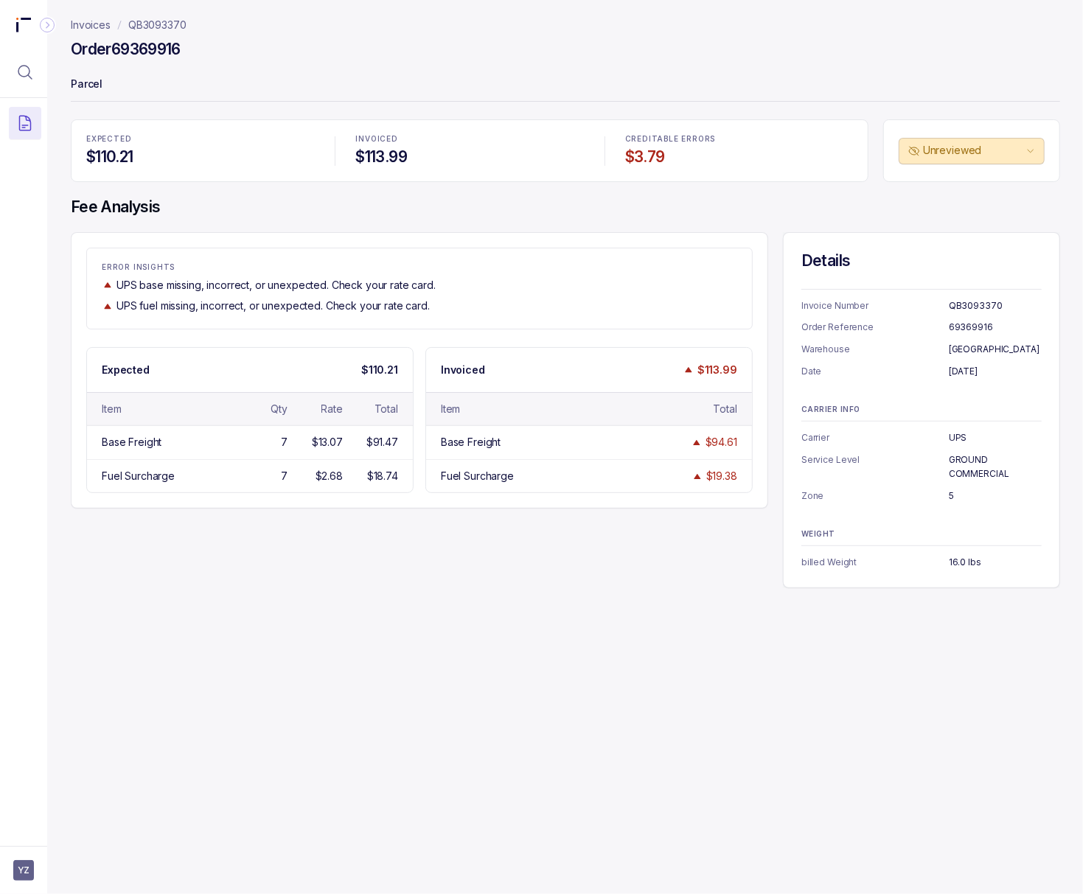
click at [754, 463] on p "GROUND COMMERCIAL" at bounding box center [994, 466] width 93 height 29
click at [754, 501] on p "5" at bounding box center [994, 496] width 93 height 15
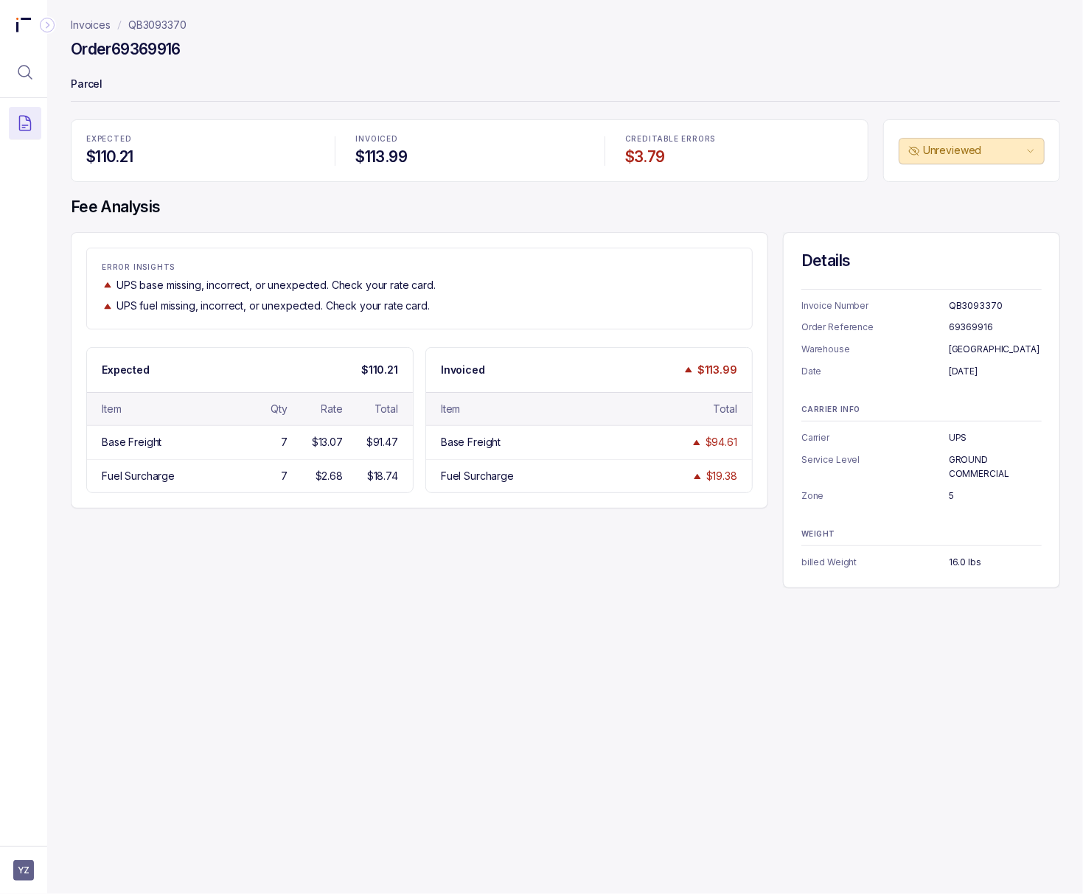
click at [141, 42] on h4 "Order 69369916" at bounding box center [126, 49] width 110 height 21
click at [754, 559] on p "16.0 lbs" at bounding box center [994, 562] width 93 height 15
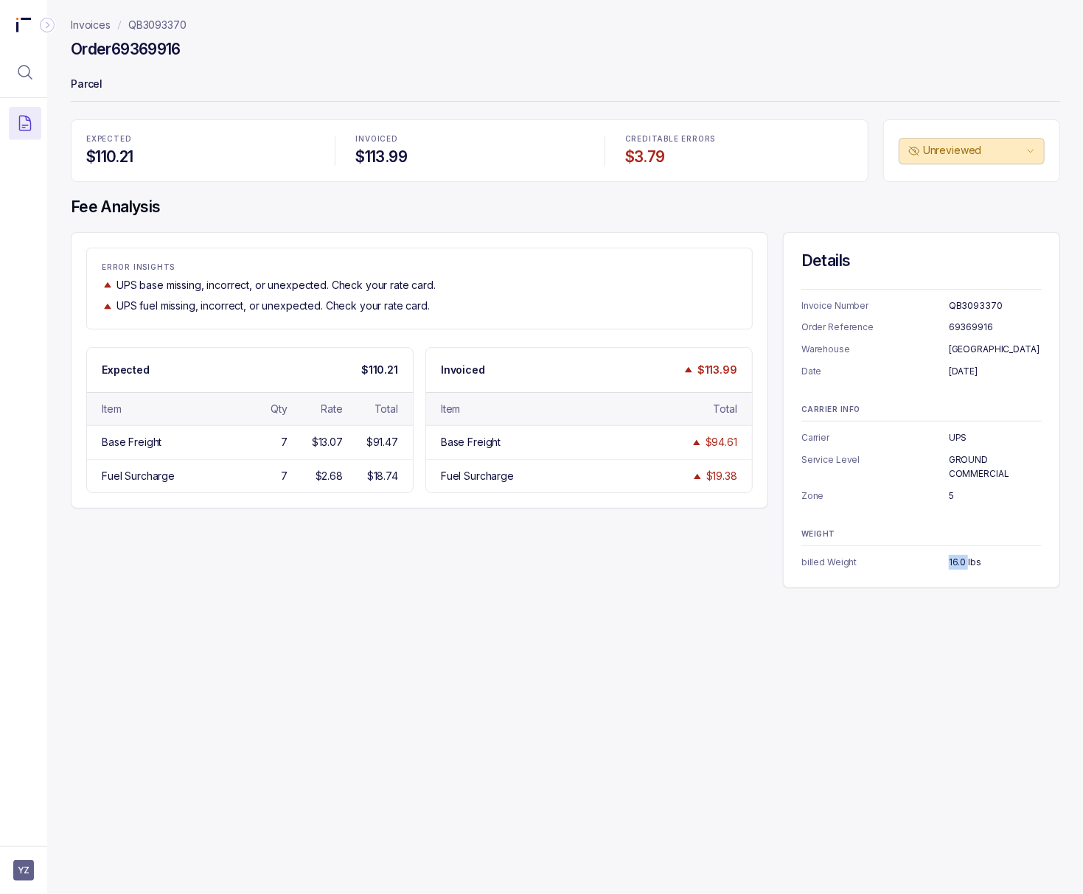
click at [754, 559] on p "16.0 lbs" at bounding box center [994, 562] width 93 height 15
click at [379, 640] on div "Invoices QB3093370 Order 69369916 Parcel EXPECTED $110.21 INVOICED $113.99 CRED…" at bounding box center [559, 447] width 1024 height 894
click at [171, 22] on p "QB3093370" at bounding box center [157, 25] width 58 height 15
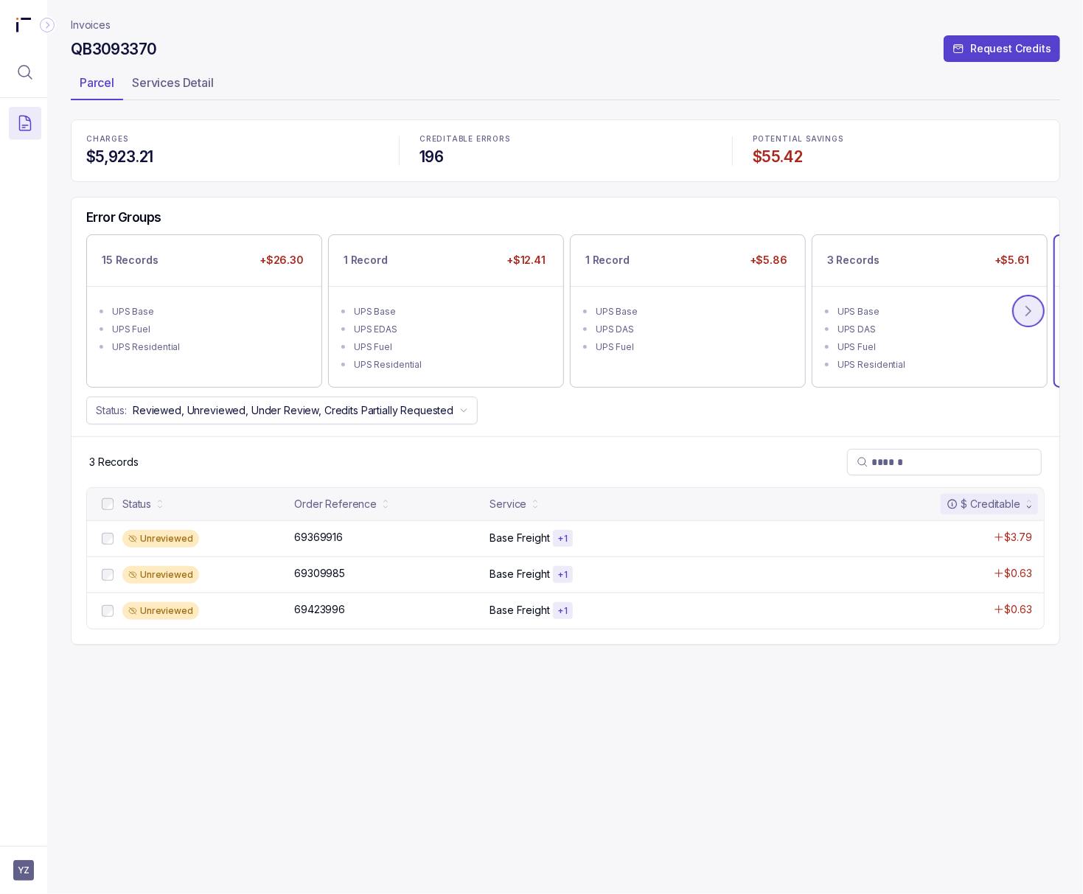
click at [754, 315] on button at bounding box center [1028, 311] width 32 height 32
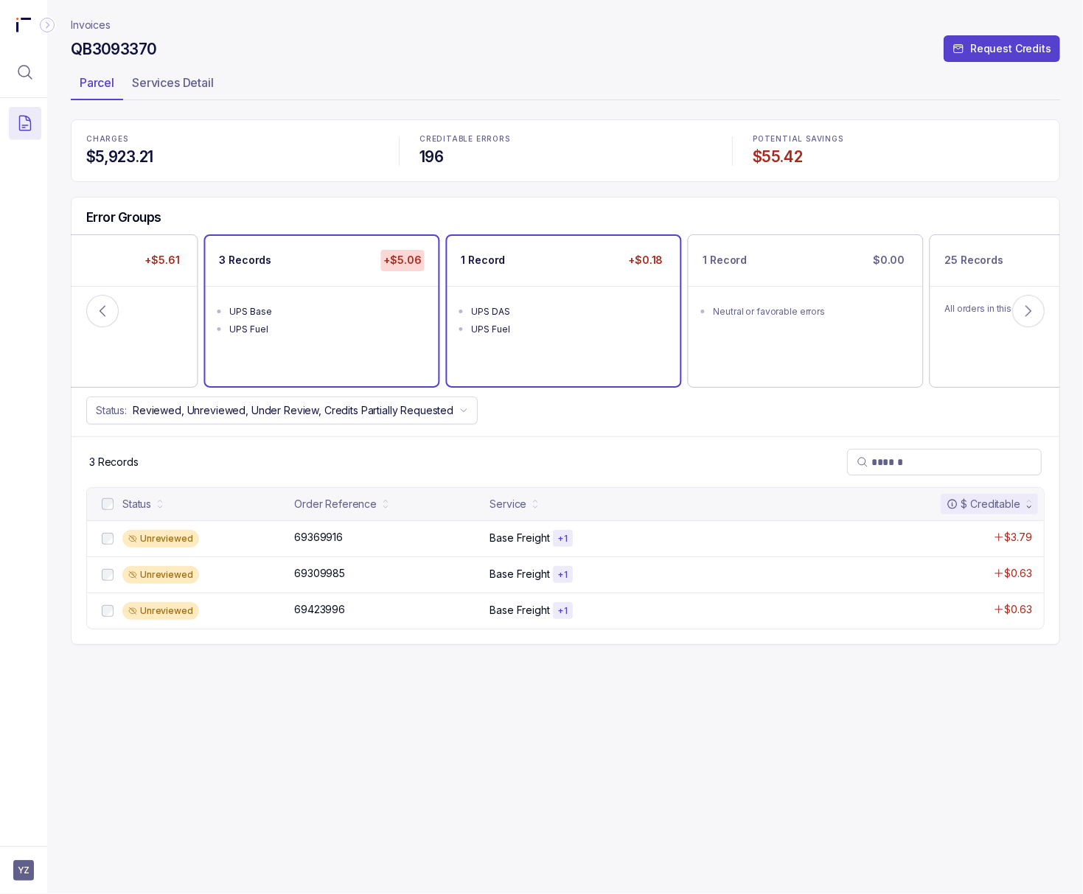
click at [559, 315] on div "UPS DAS" at bounding box center [568, 311] width 193 height 15
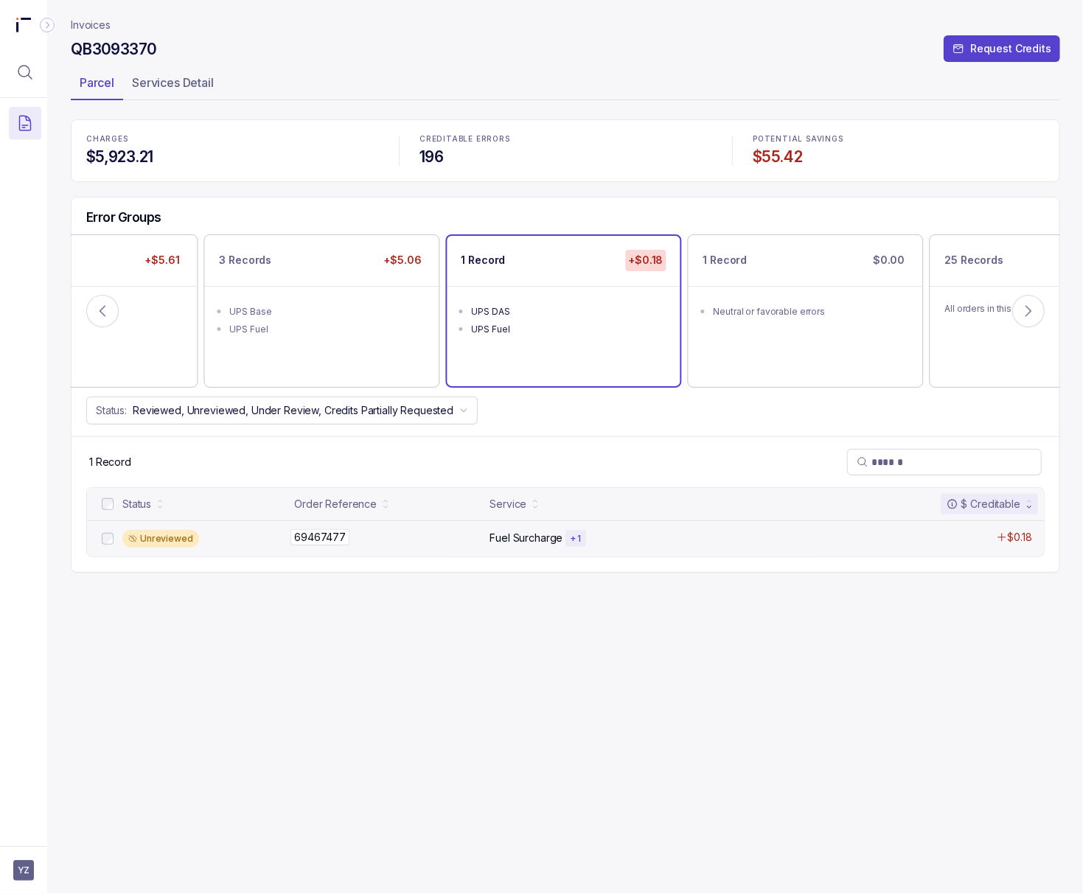
click at [316, 534] on p "69467477" at bounding box center [319, 537] width 59 height 16
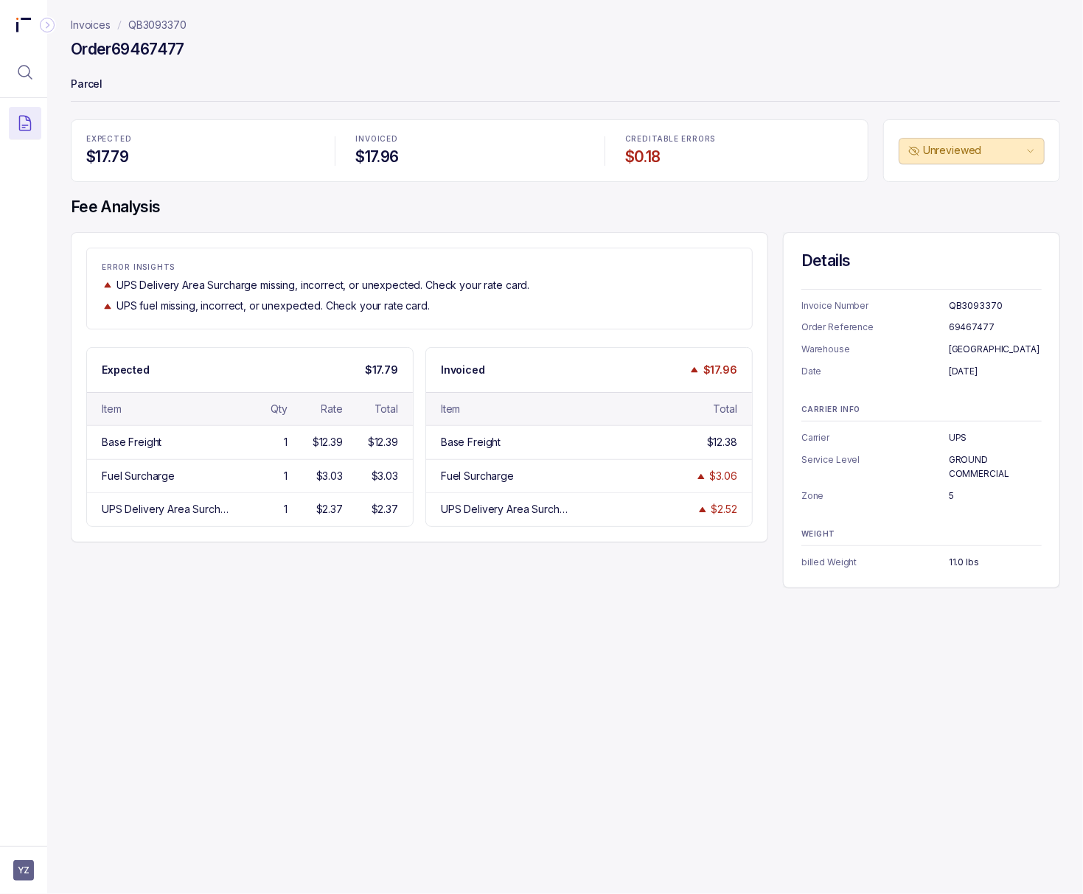
click at [148, 52] on h4 "Order 69467477" at bounding box center [127, 49] width 113 height 21
click at [754, 367] on p "[DATE]" at bounding box center [994, 371] width 93 height 15
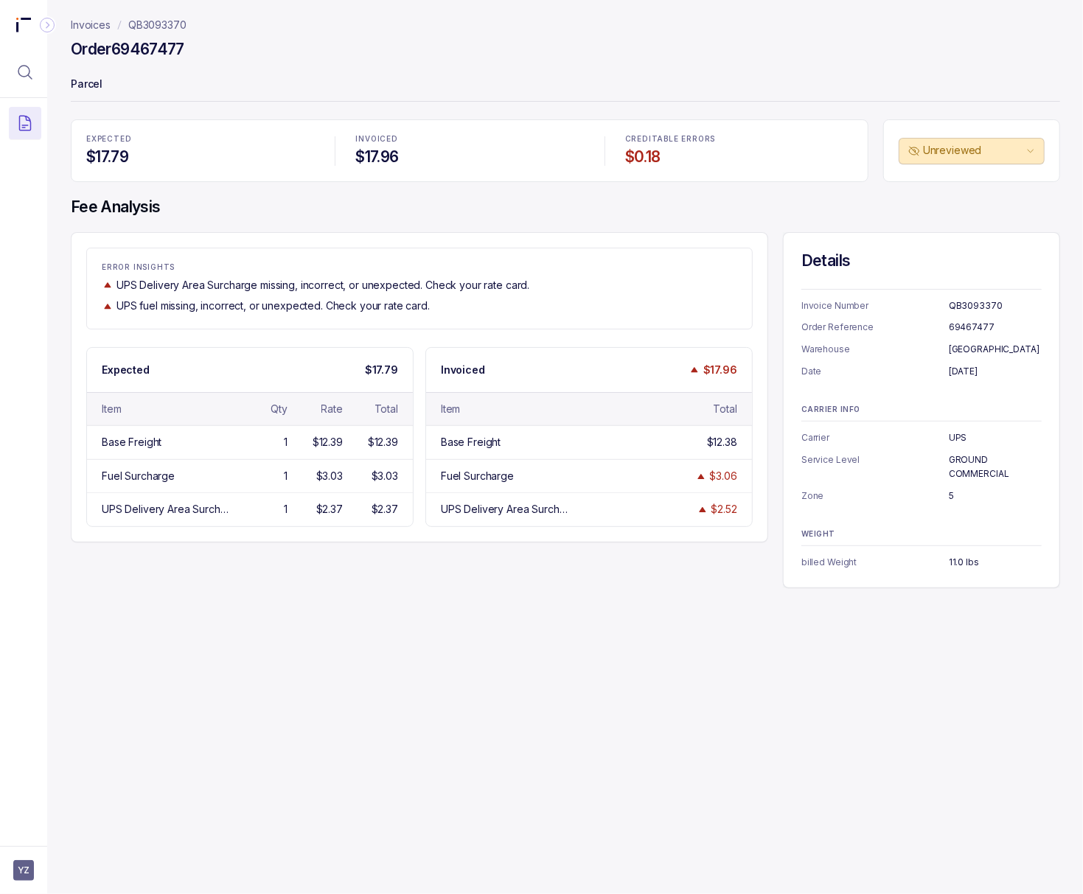
click at [754, 564] on p "11.0 lbs" at bounding box center [994, 562] width 93 height 15
click at [754, 761] on div "Invoices QB3093370 Order 69467477 Parcel EXPECTED $17.79 INVOICED $17.96 CREDIT…" at bounding box center [559, 447] width 1024 height 894
click at [146, 22] on p "QB3093370" at bounding box center [157, 25] width 58 height 15
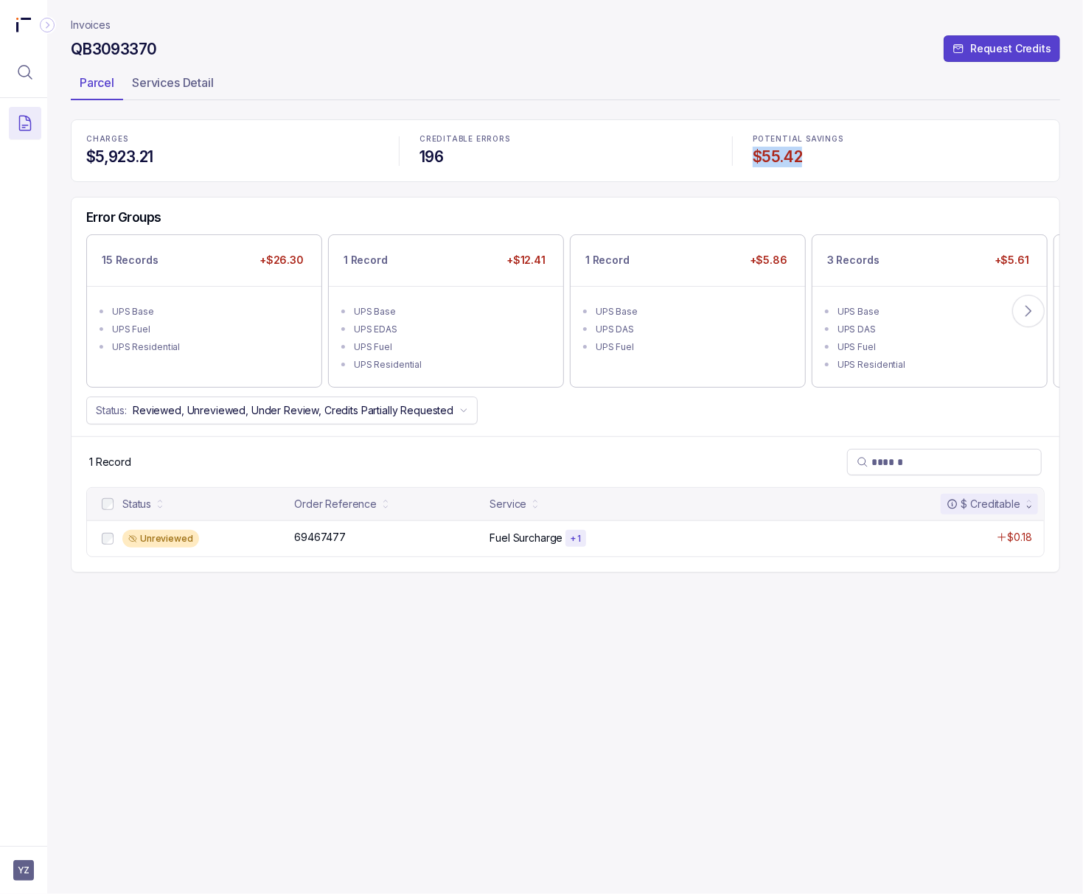
drag, startPoint x: 818, startPoint y: 146, endPoint x: 743, endPoint y: 159, distance: 76.3
click at [744, 159] on div "POTENTIAL SAVINGS $55.42" at bounding box center [899, 150] width 310 height 49
click at [754, 305] on icon at bounding box center [1028, 311] width 15 height 15
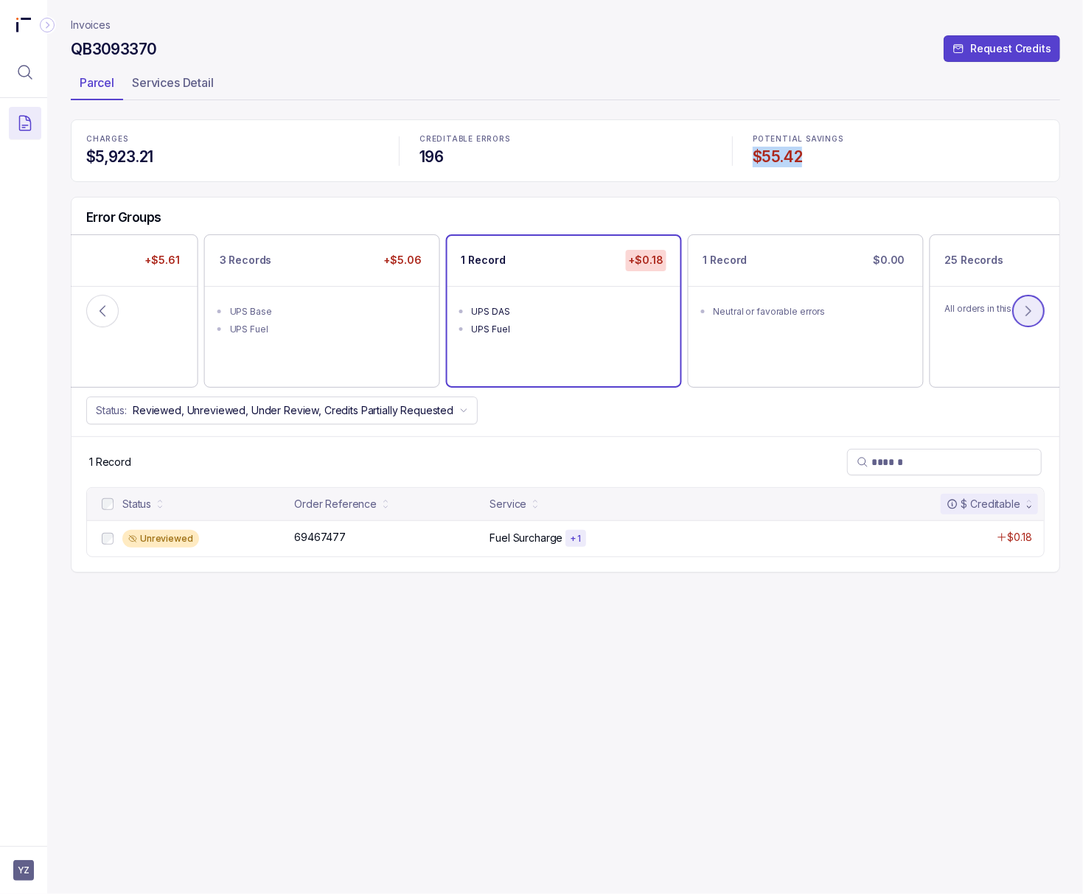
click at [754, 305] on icon at bounding box center [1028, 311] width 15 height 15
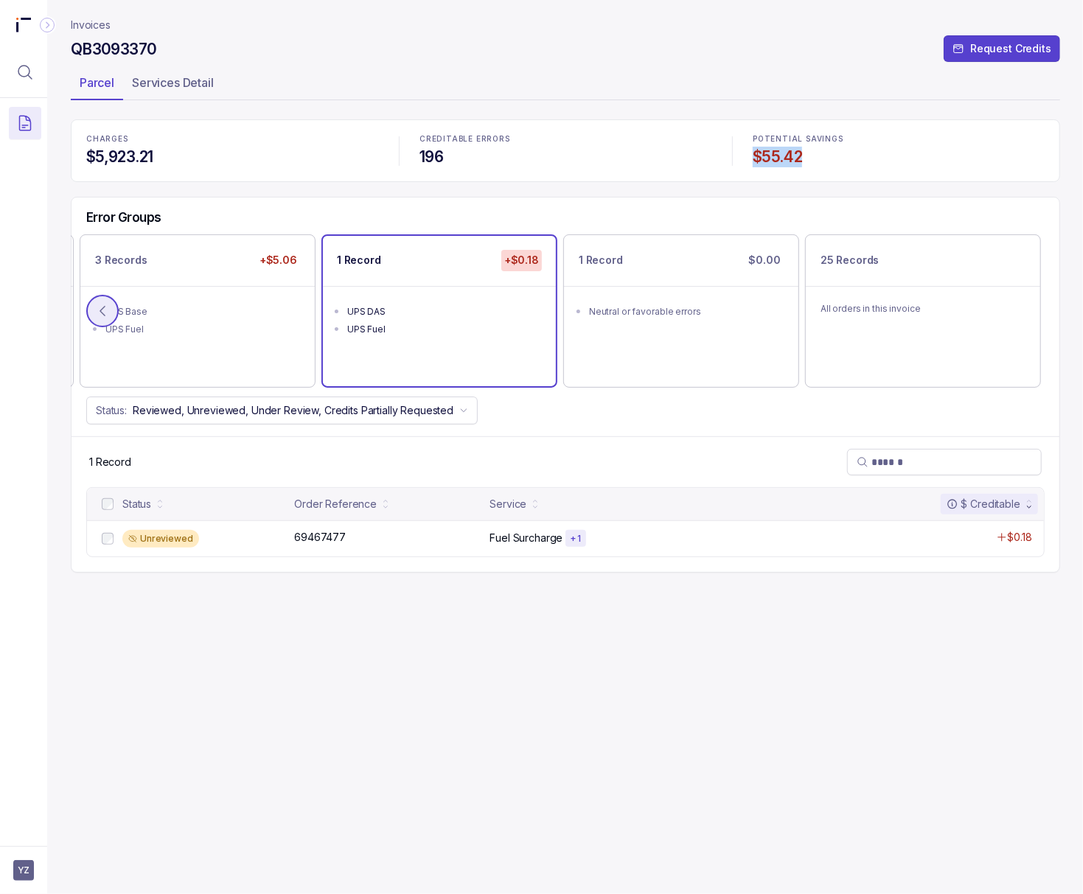
click at [99, 314] on icon at bounding box center [102, 311] width 15 height 15
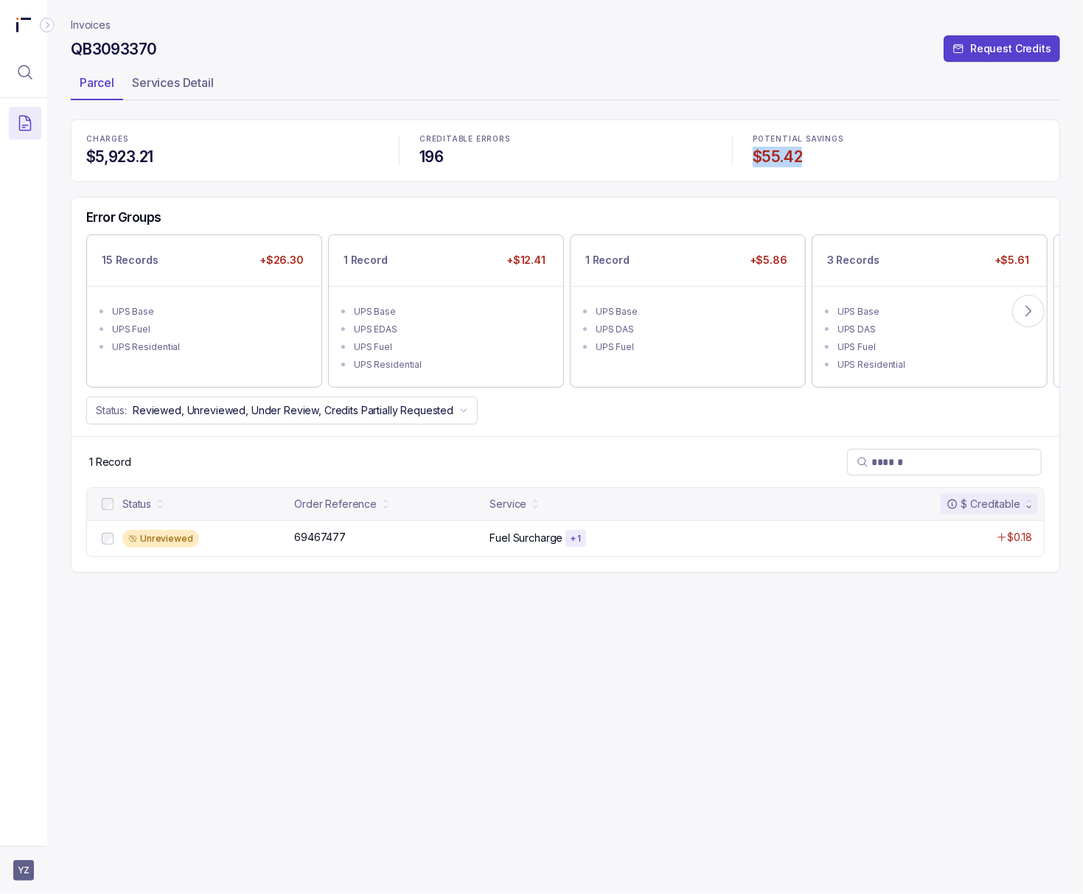
click at [33, 864] on span "YZ" at bounding box center [23, 870] width 21 height 21
click at [35, 837] on div "Logout" at bounding box center [88, 838] width 140 height 18
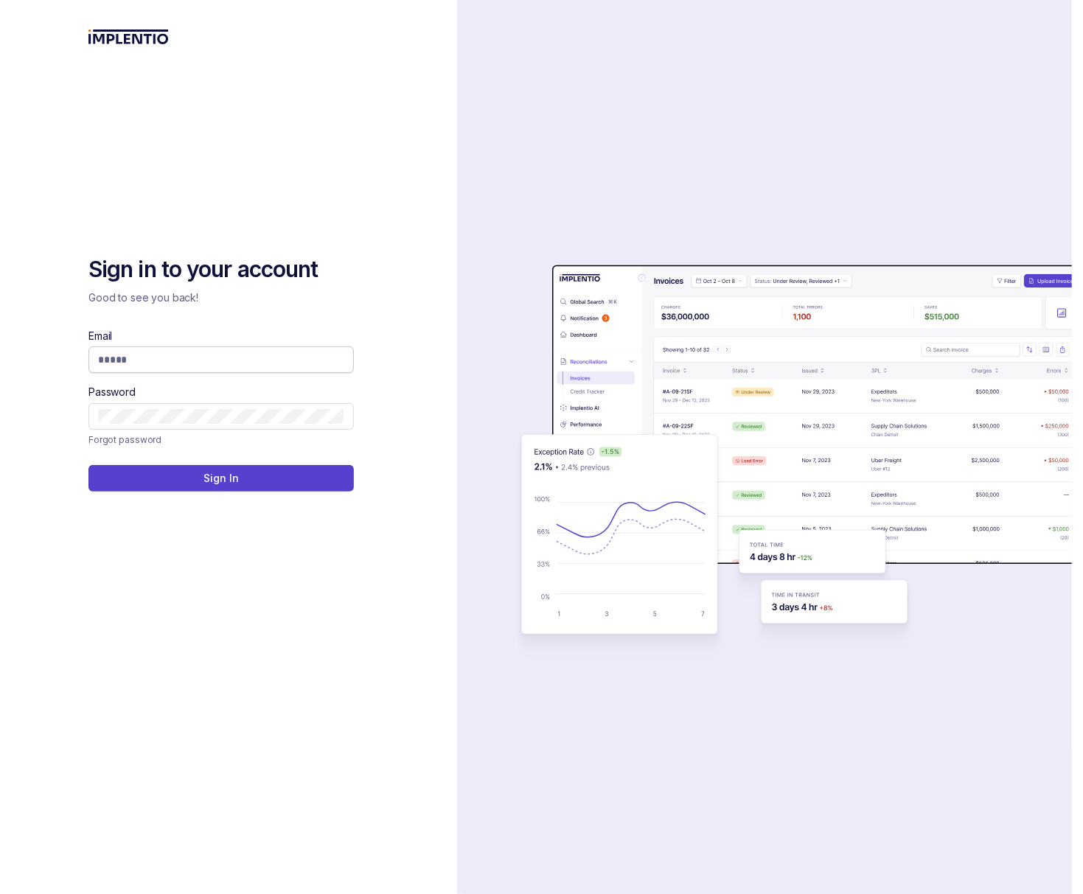
click at [167, 358] on input "Email" at bounding box center [221, 359] width 246 height 15
type input "**********"
